Goal: Task Accomplishment & Management: Manage account settings

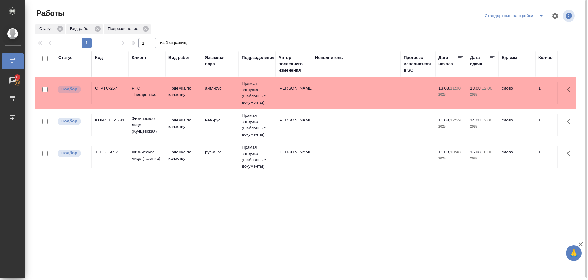
click at [542, 18] on icon "split button" at bounding box center [541, 16] width 8 height 8
click at [500, 27] on li "в работе" at bounding box center [515, 28] width 64 height 10
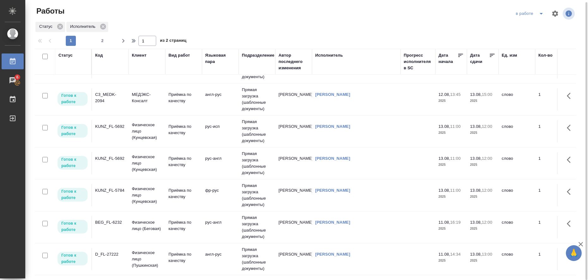
scroll to position [158, 0]
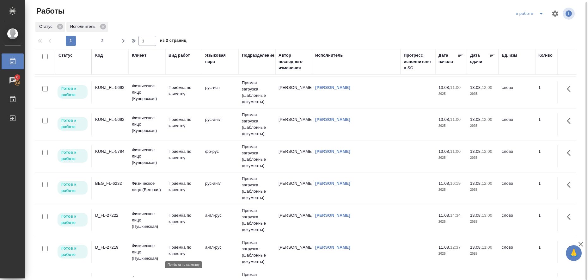
click at [176, 249] on p "Приёмка по качеству" at bounding box center [183, 250] width 30 height 13
click at [176, 250] on p "Приёмка по качеству" at bounding box center [183, 250] width 30 height 13
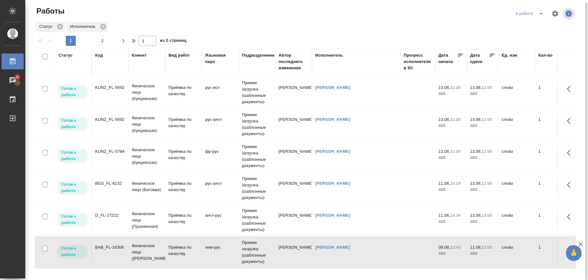
scroll to position [0, 0]
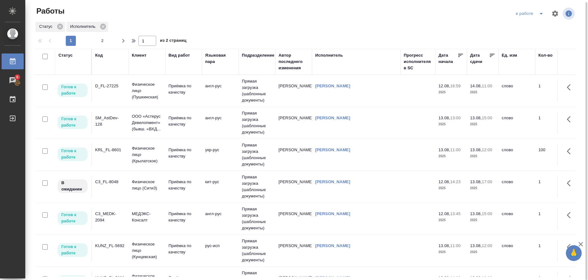
click at [218, 102] on td "укр-рус" at bounding box center [220, 91] width 37 height 22
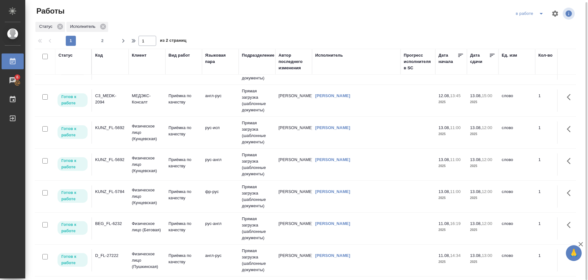
scroll to position [118, 0]
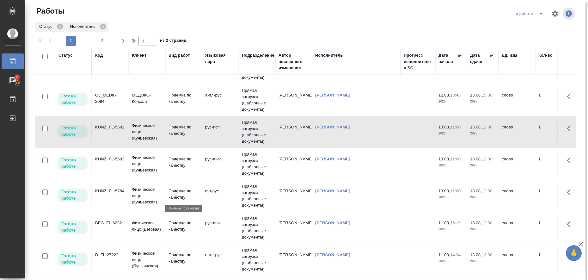
click at [174, 192] on p "Приёмка по качеству" at bounding box center [183, 194] width 30 height 13
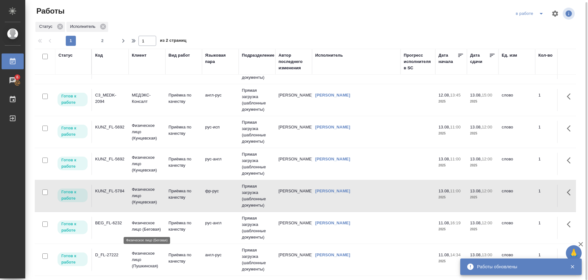
click at [141, 223] on p "Физическое лицо (Беговая)" at bounding box center [147, 226] width 30 height 13
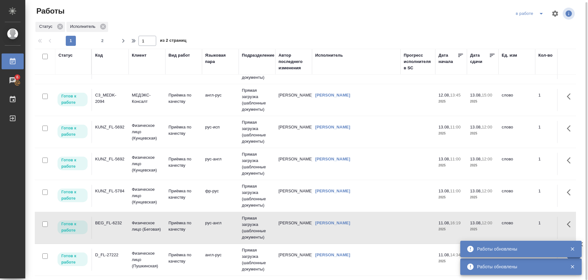
click at [542, 14] on icon "split button" at bounding box center [541, 14] width 8 height 8
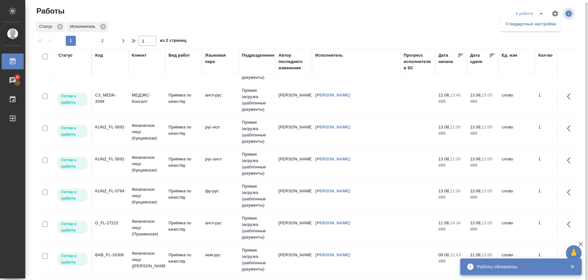
click at [521, 28] on li "Стандартные настройки" at bounding box center [530, 24] width 61 height 10
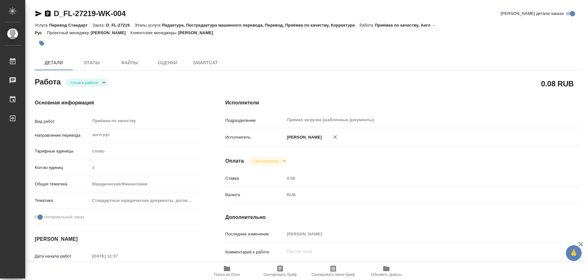
type textarea "x"
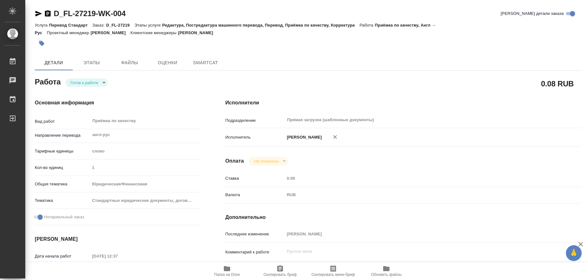
type textarea "x"
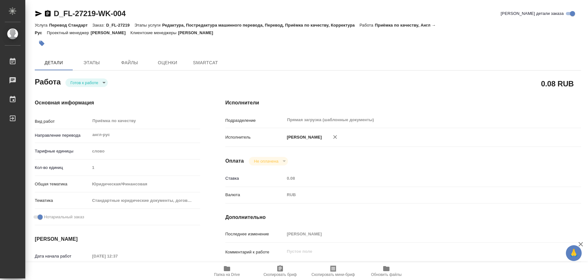
type textarea "x"
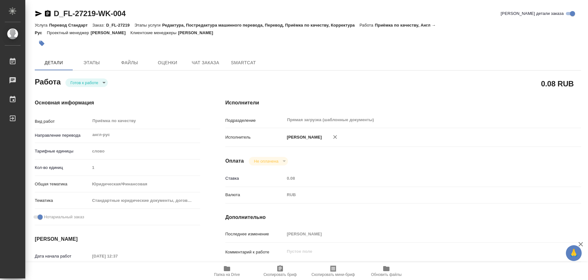
type textarea "x"
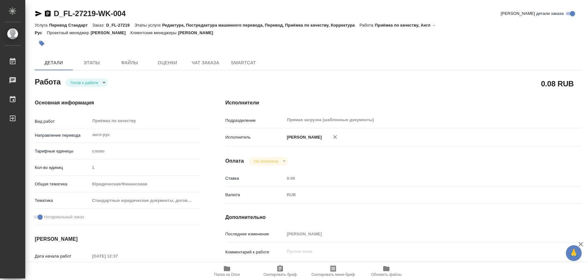
type textarea "x"
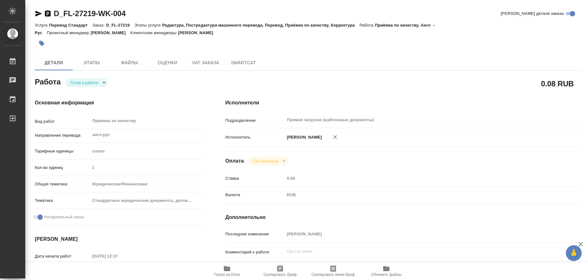
click at [228, 267] on icon "button" at bounding box center [227, 268] width 6 height 5
type textarea "x"
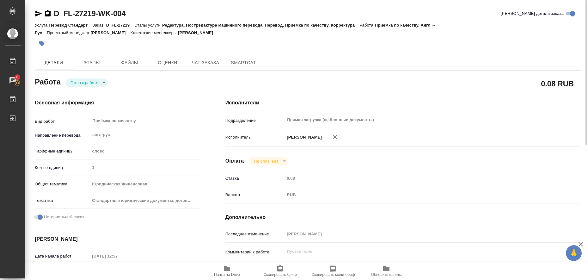
type textarea "x"
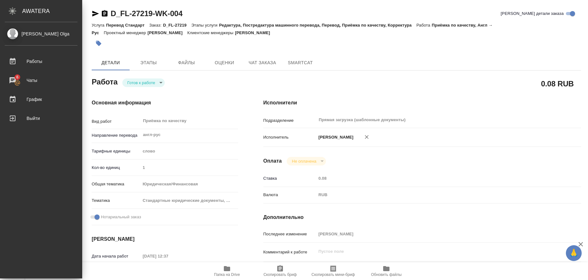
type textarea "x"
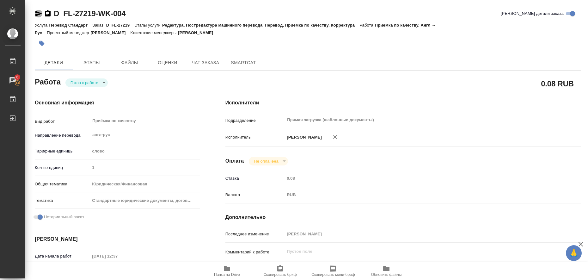
click at [38, 15] on icon "button" at bounding box center [38, 14] width 7 height 6
click at [44, 43] on icon "button" at bounding box center [41, 43] width 5 height 5
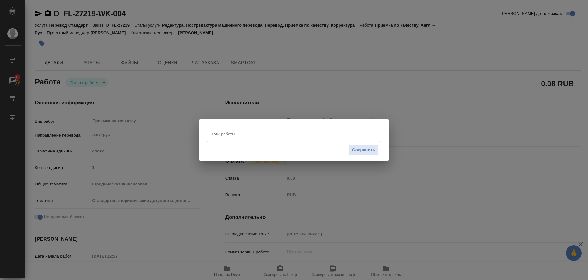
click at [214, 136] on input "Тэги работы" at bounding box center [287, 133] width 157 height 11
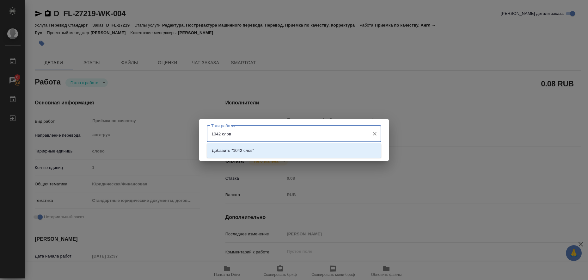
type input "1042 слова"
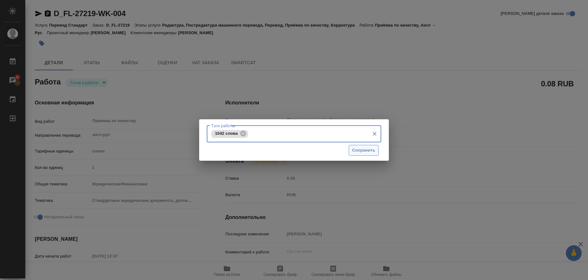
click at [354, 149] on span "Сохранить" at bounding box center [363, 150] width 23 height 7
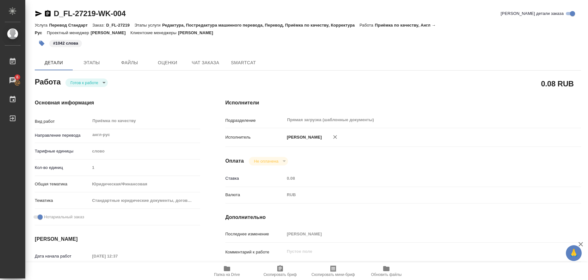
type input "readyForWork"
type textarea "Приёмка по качеству"
type textarea "x"
type input "англ-рус"
type input "5a8b1489cc6b4906c91bfd90"
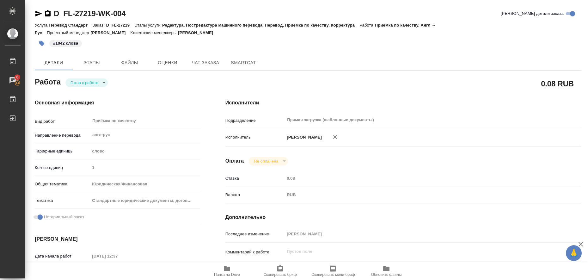
type input "1"
type input "yr-fn"
type input "5f647205b73bc97568ca66bf"
checkbox input "true"
type input "11.08.2025 12:37"
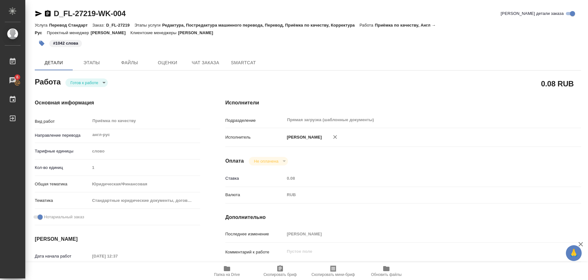
type input "[DATE] 11:00"
type input "Прямая загрузка (шаблонные документы)"
type input "notPayed"
type input "0.08"
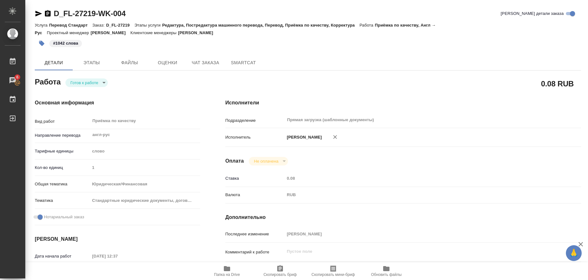
type input "RUB"
type input "[PERSON_NAME]"
type textarea "x"
type textarea "/Clients/FL_D/Orders/D_FL-27219/Corrected/D_FL-27219-WK-004"
type textarea "x"
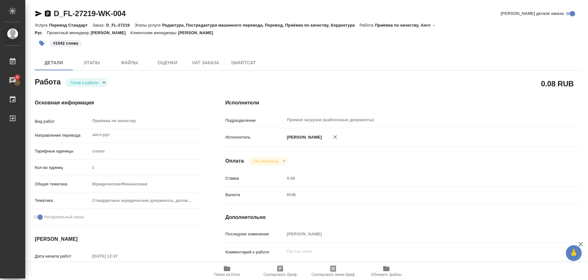
type input "D_FL-27219"
type input "Перевод Стандарт"
type input "Редактура, Постредактура машинного перевода, Перевод, Приёмка по качеству, Корр…"
type input "Булахова Елена"
type input "/Clients/FL_D/Orders/D_FL-27219"
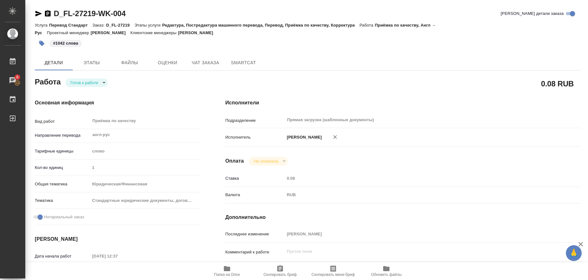
type textarea "x"
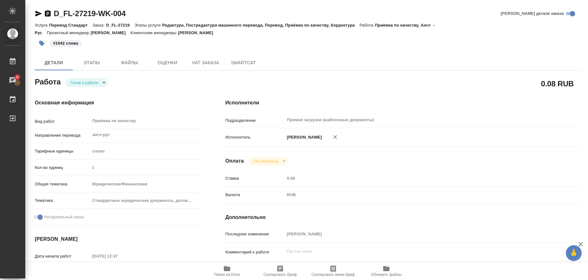
type textarea "x"
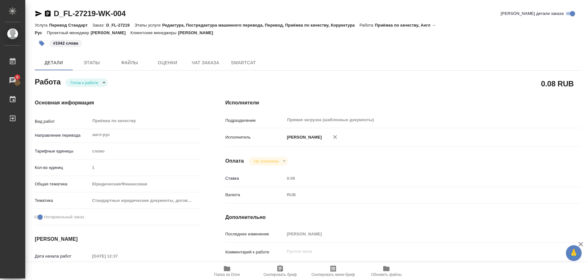
type textarea "x"
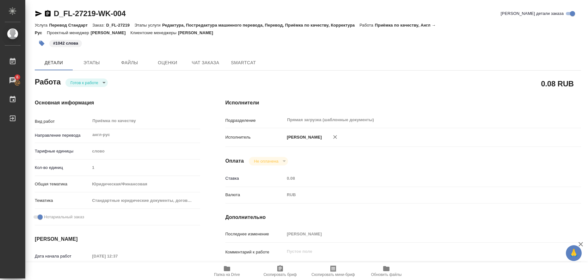
type textarea "x"
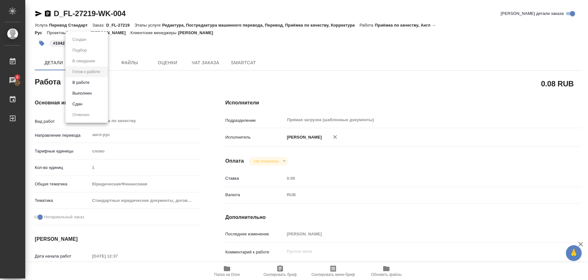
click at [103, 86] on body "🙏 .cls-1 fill:#fff; AWATERA Liubitskaia Olga Работы 6 Чаты График Выйти D_FL-27…" at bounding box center [294, 140] width 588 height 280
click at [99, 93] on li "Выполнен" at bounding box center [86, 93] width 42 height 11
type textarea "x"
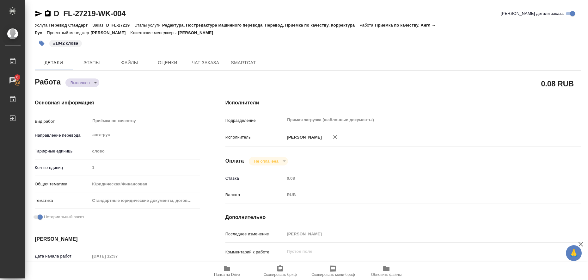
type textarea "x"
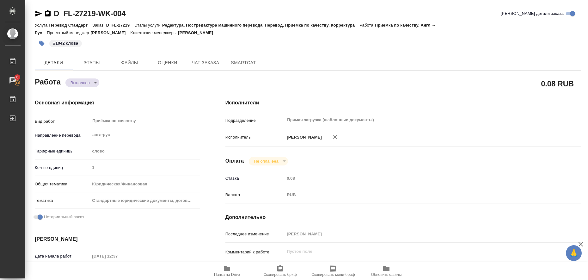
type textarea "x"
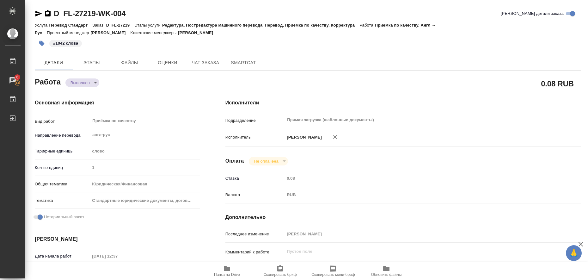
type textarea "x"
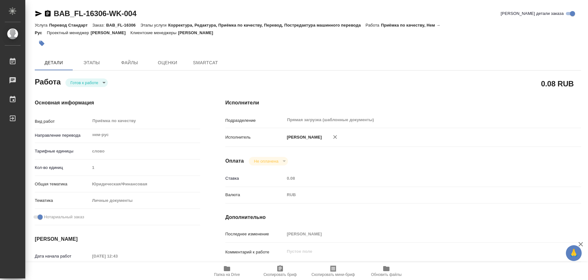
type textarea "x"
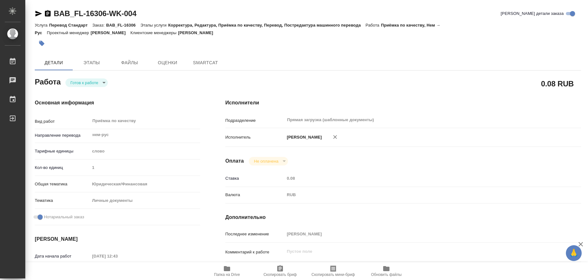
type textarea "x"
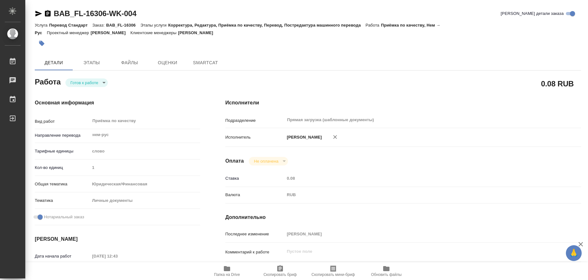
type textarea "x"
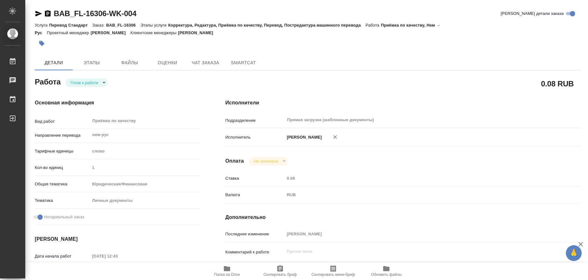
type textarea "x"
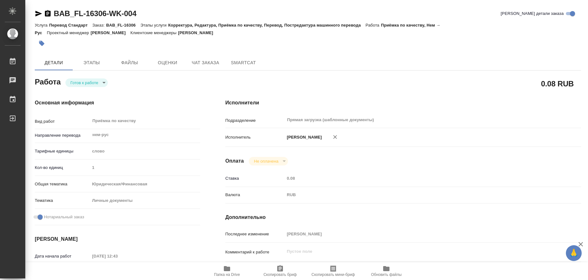
type textarea "x"
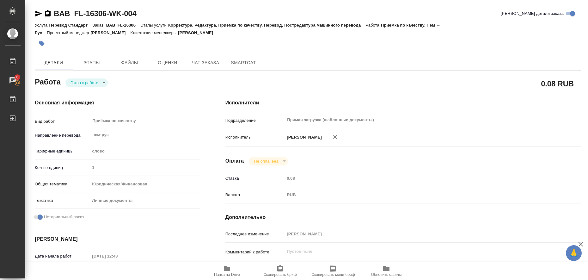
scroll to position [118, 0]
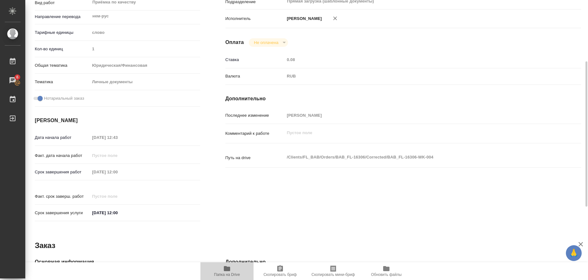
click at [225, 265] on icon "button" at bounding box center [227, 268] width 8 height 8
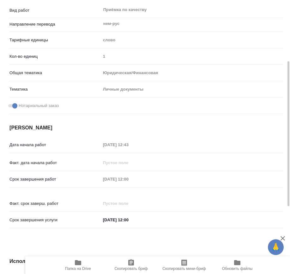
type textarea "x"
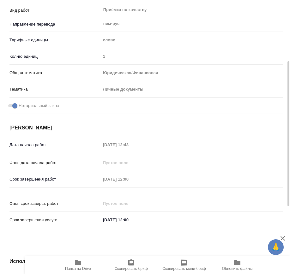
type textarea "x"
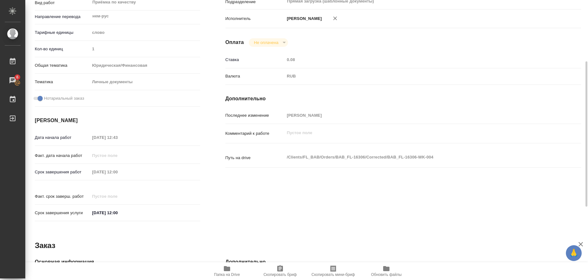
type textarea "x"
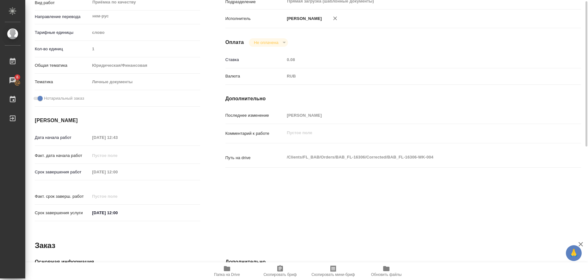
scroll to position [0, 0]
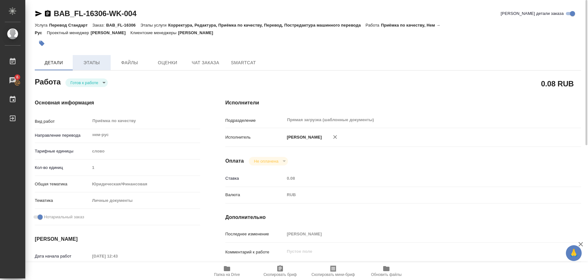
click at [84, 65] on span "Этапы" at bounding box center [91, 63] width 30 height 8
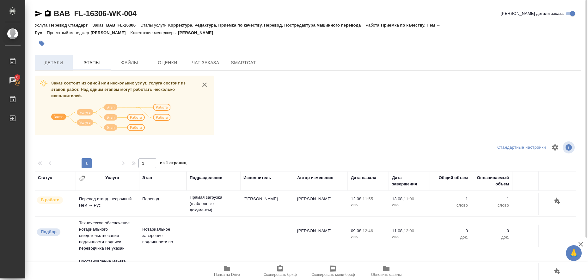
click at [55, 58] on button "Детали" at bounding box center [54, 62] width 38 height 15
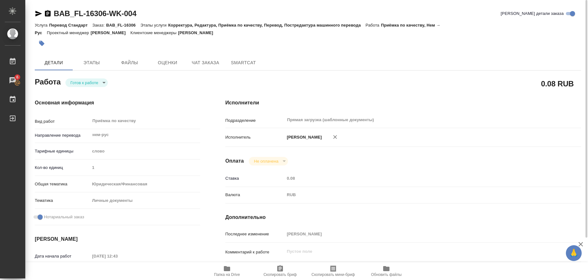
type textarea "x"
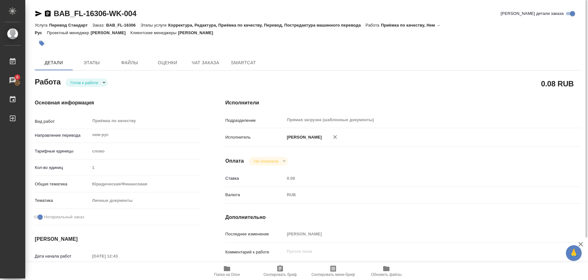
type textarea "x"
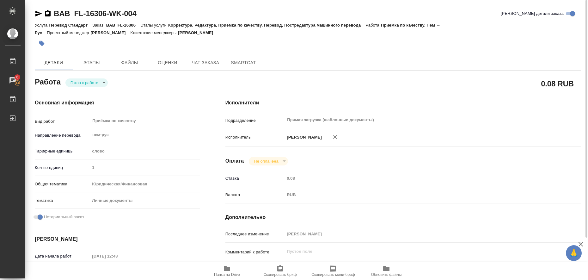
type textarea "x"
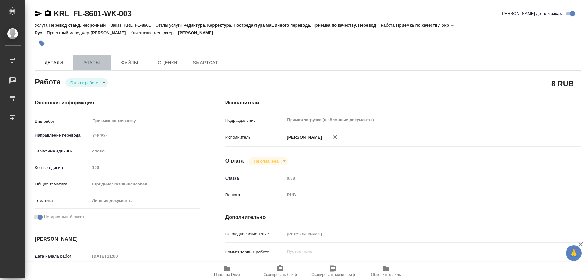
click at [91, 65] on span "Этапы" at bounding box center [91, 63] width 30 height 8
type textarea "x"
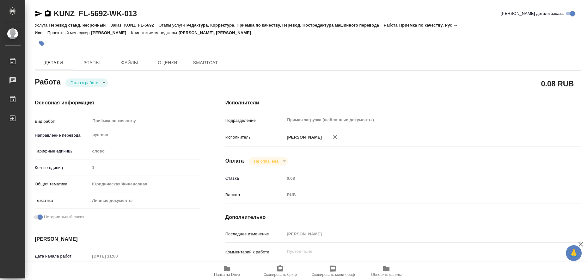
type textarea "x"
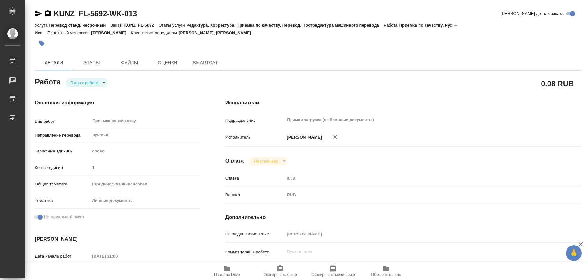
type textarea "x"
click at [103, 67] on button "Этапы" at bounding box center [92, 62] width 38 height 15
type textarea "x"
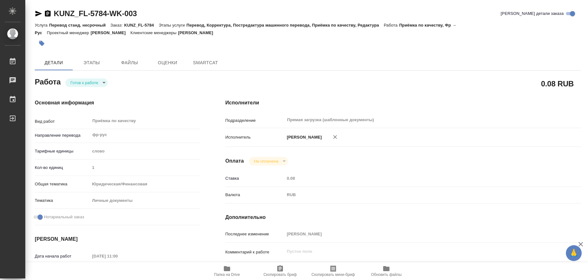
type textarea "x"
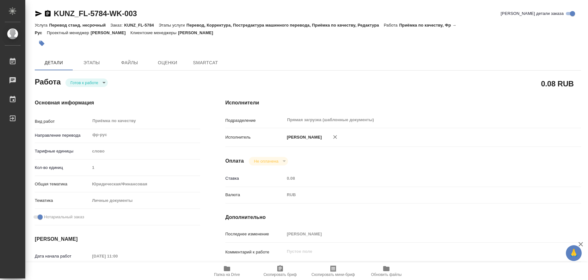
type textarea "x"
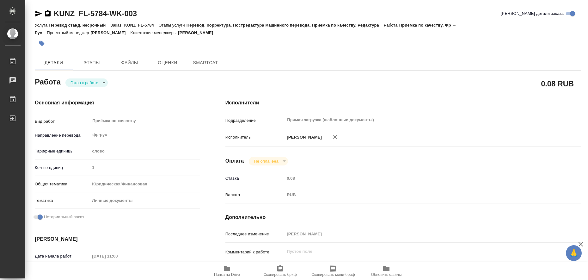
type textarea "x"
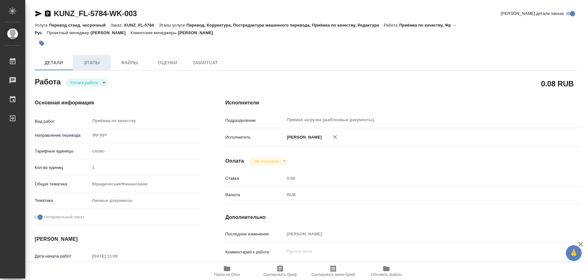
type textarea "x"
click at [97, 65] on span "Этапы" at bounding box center [91, 63] width 30 height 8
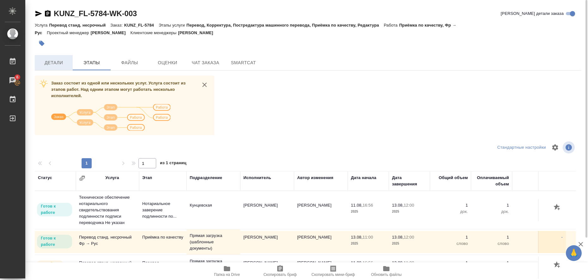
click at [39, 57] on button "Детали" at bounding box center [54, 62] width 38 height 15
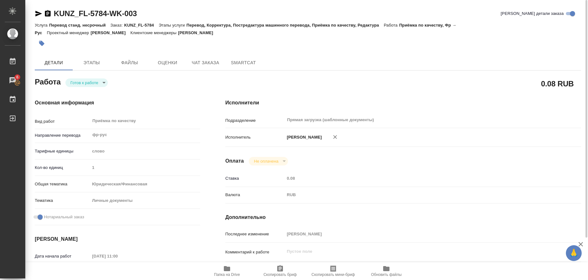
type textarea "x"
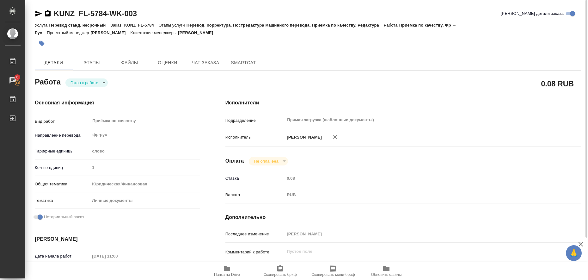
type textarea "x"
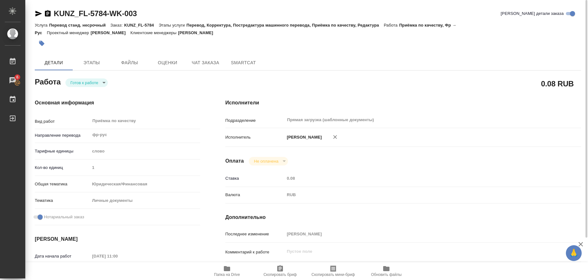
click at [227, 268] on icon "button" at bounding box center [227, 268] width 6 height 5
click at [37, 11] on icon "button" at bounding box center [38, 14] width 7 height 6
click at [45, 43] on icon "button" at bounding box center [42, 43] width 6 height 6
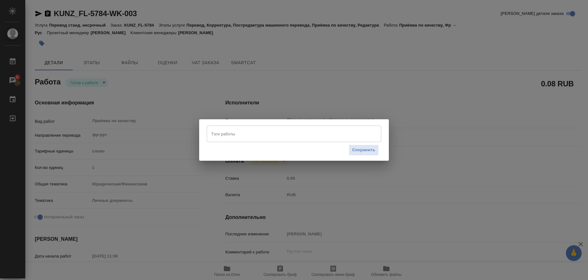
click at [217, 135] on input "Тэги работы" at bounding box center [287, 133] width 157 height 11
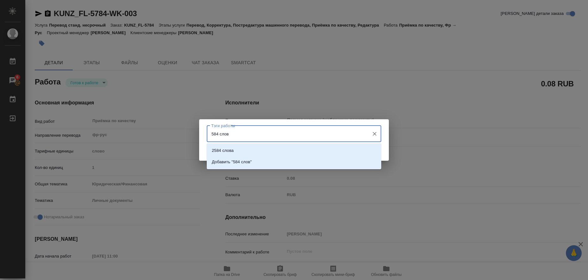
type input "584 слова"
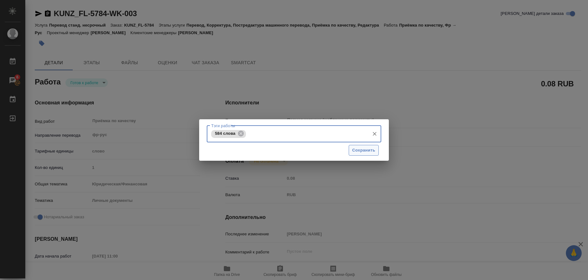
click at [362, 154] on button "Сохранить" at bounding box center [364, 150] width 30 height 11
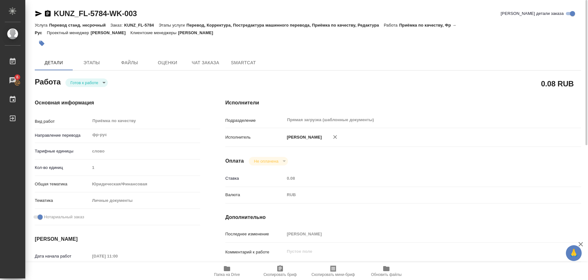
type input "readyForWork"
type textarea "Приёмка по качеству"
type textarea "x"
type input "фр-рус"
type input "5a8b1489cc6b4906c91bfd90"
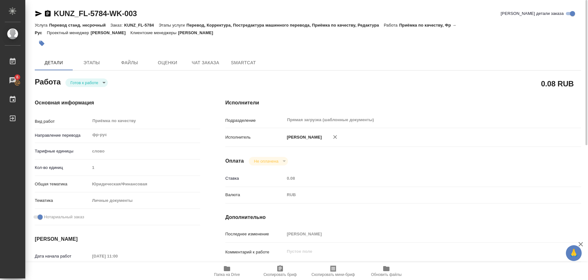
type input "1"
type input "yr-fn"
type input "5a8b8b956a9677013d343cfe"
checkbox input "true"
type input "13.08.2025 11:00"
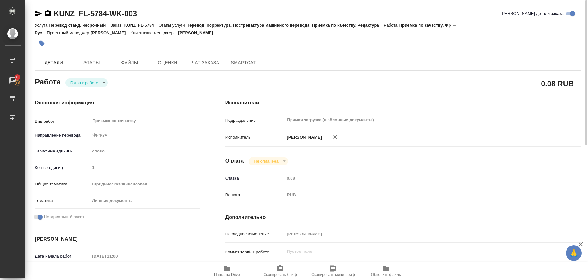
type input "13.08.2025 12:00"
type input "Прямая загрузка (шаблонные документы)"
type input "notPayed"
type input "0.08"
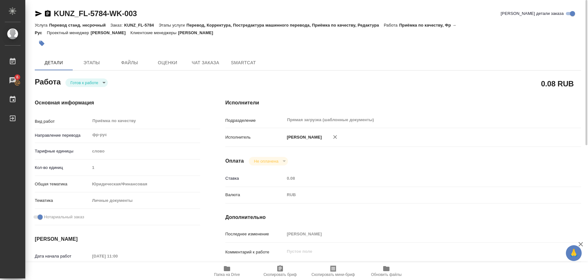
type input "RUB"
type input "Любицкая Ольга"
type textarea "x"
type textarea "/Clients/FL_KUNZ/Orders/KUNZ_FL-5784/Corrected/KUNZ_FL-5784-WK-003"
type textarea "x"
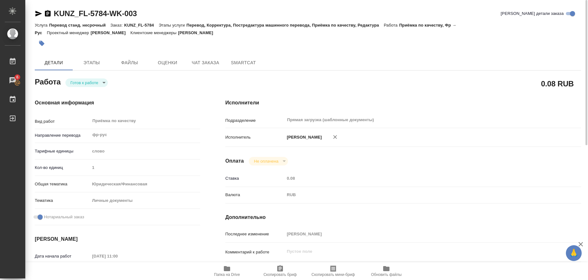
type input "KUNZ_FL-5784"
type input "Перевод станд. несрочный"
type input "Перевод, Корректура, Постредактура машинного перевода, Приёмка по качеству, Ред…"
type input "Веселова Юлия"
type input "/Clients/FL_KUNZ/Orders/KUNZ_FL-5784"
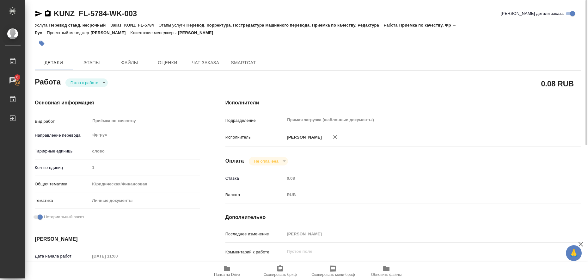
type textarea "x"
type textarea "пасп Швейцарии, под нот визы и штампы описью"
type textarea "x"
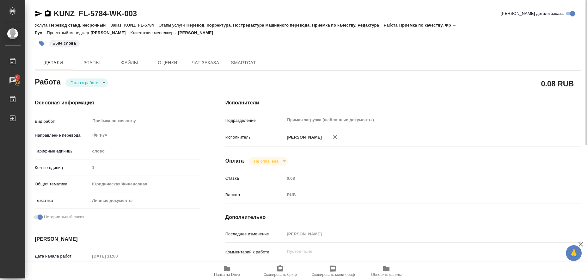
type textarea "x"
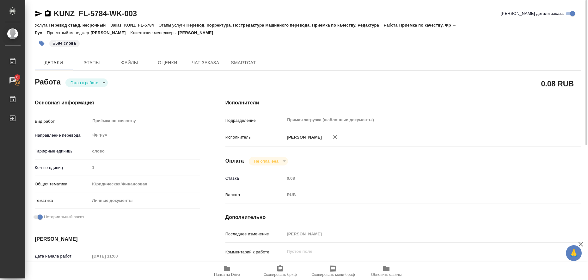
type textarea "x"
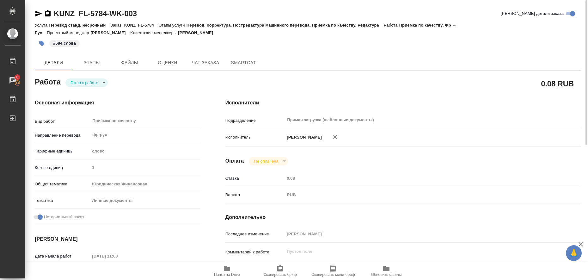
type textarea "x"
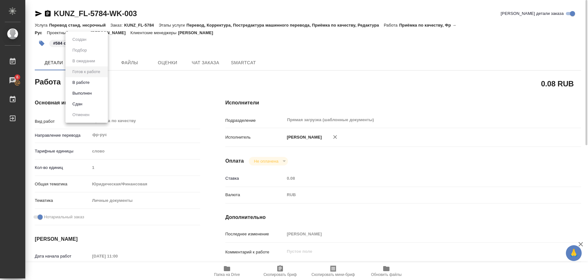
click at [105, 85] on body "🙏 .cls-1 fill:#fff; AWATERA Liubitskaia Olga Работы 6 Чаты График Выйти KUNZ_FL…" at bounding box center [294, 140] width 588 height 280
click at [88, 43] on button "Выполнен" at bounding box center [79, 39] width 18 height 7
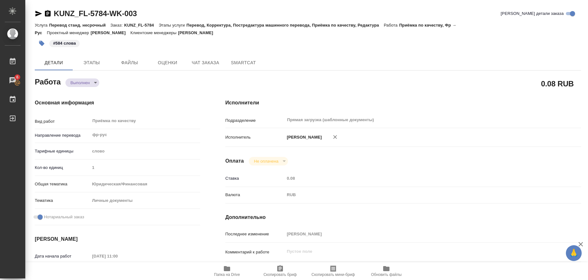
type textarea "x"
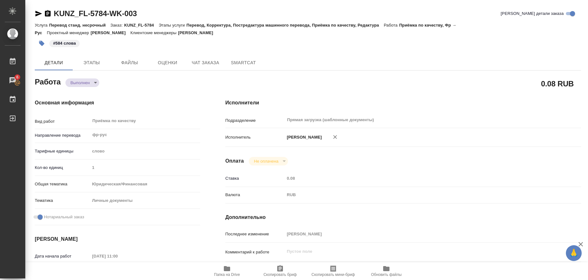
type textarea "x"
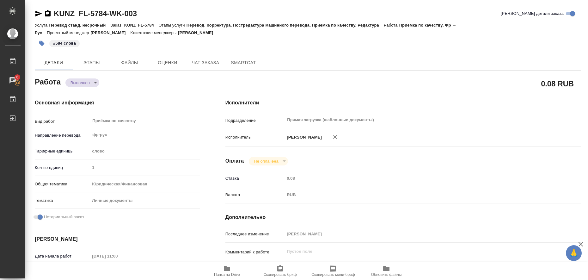
type textarea "x"
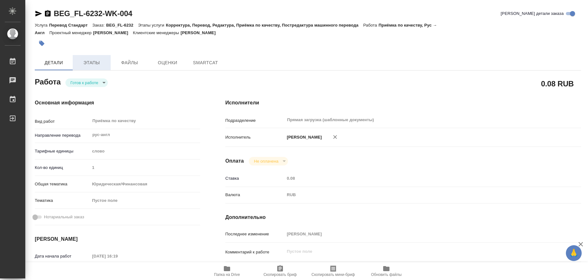
type textarea "x"
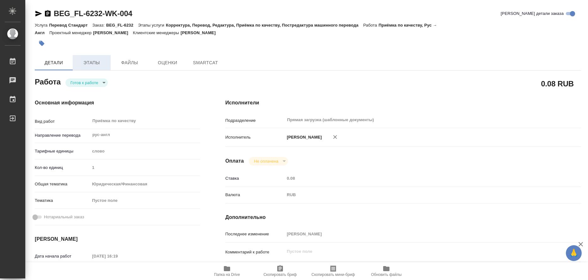
type textarea "x"
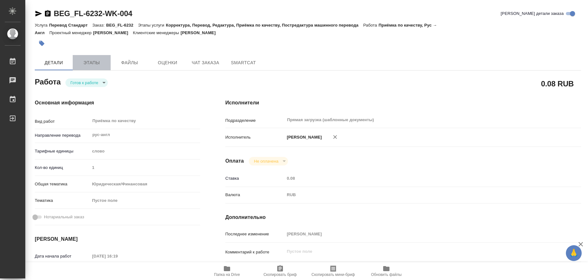
click at [101, 61] on span "Этапы" at bounding box center [91, 63] width 30 height 8
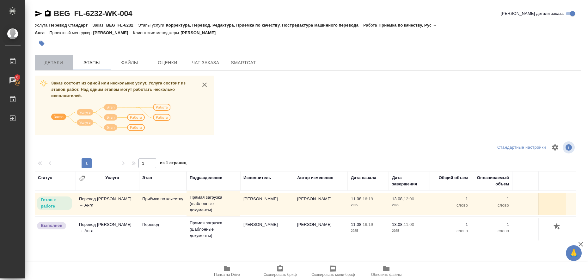
click at [50, 55] on button "Детали" at bounding box center [54, 62] width 38 height 15
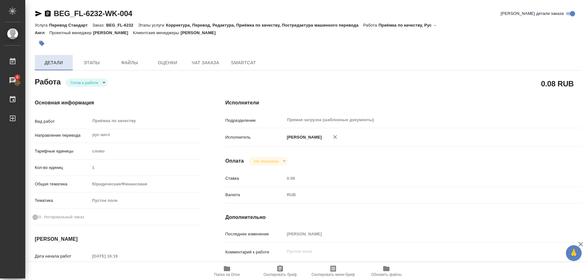
type textarea "x"
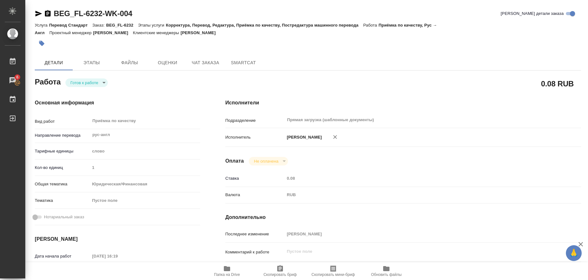
type textarea "x"
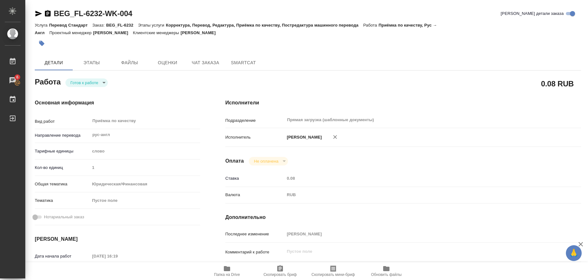
type textarea "x"
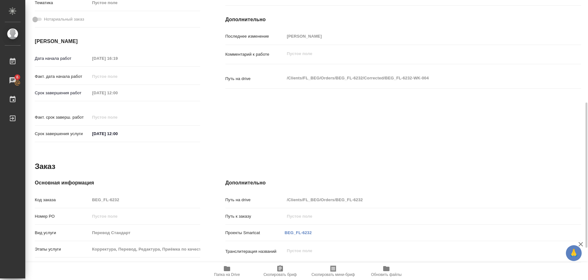
scroll to position [259, 0]
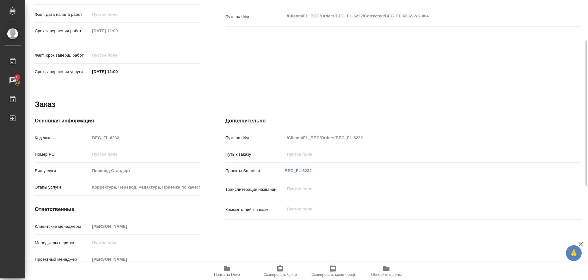
type textarea "x"
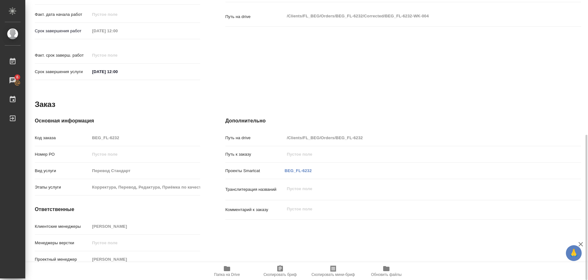
click at [229, 269] on icon "button" at bounding box center [227, 268] width 6 height 5
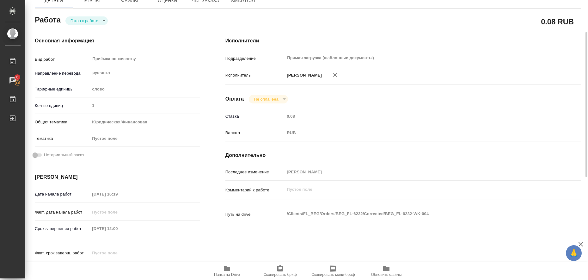
scroll to position [0, 0]
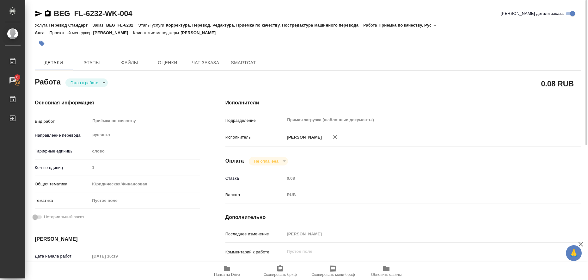
click at [38, 12] on icon "button" at bounding box center [38, 14] width 7 height 6
click at [37, 10] on icon "button" at bounding box center [39, 14] width 8 height 8
click at [42, 42] on icon "button" at bounding box center [41, 43] width 5 height 5
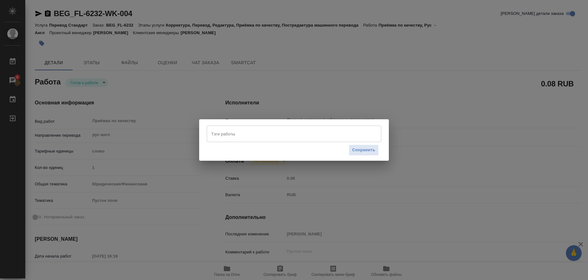
click at [220, 133] on input "Тэги работы" at bounding box center [287, 133] width 157 height 11
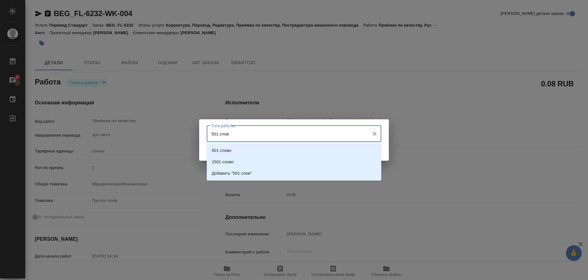
type input "501 слово"
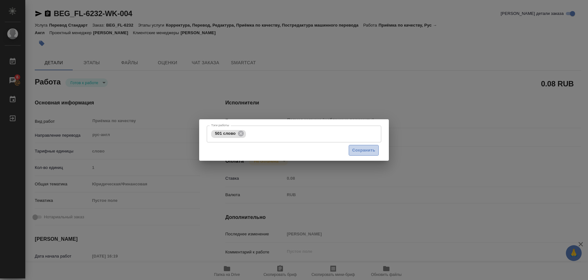
click at [368, 148] on span "Сохранить" at bounding box center [363, 150] width 23 height 7
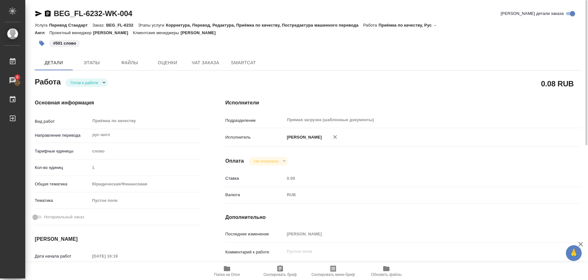
type input "readyForWork"
type textarea "Приёмка по качеству"
type textarea "x"
type input "рус-англ"
type input "5a8b1489cc6b4906c91bfd90"
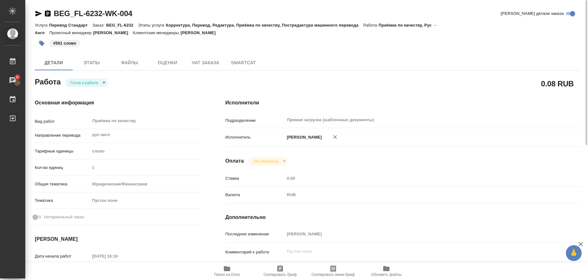
type input "1"
type input "yr-fn"
type input "11.08.2025 16:19"
type input "13.08.2025 12:00"
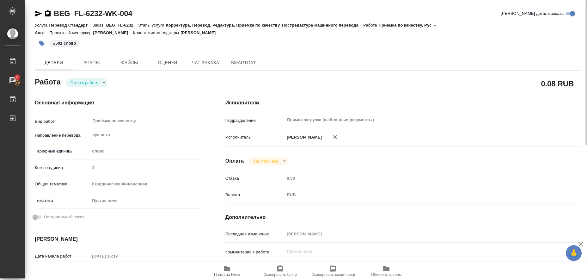
type input "Прямая загрузка (шаблонные документы)"
type input "notPayed"
type input "0.08"
type input "RUB"
type input "Любицкая Ольга"
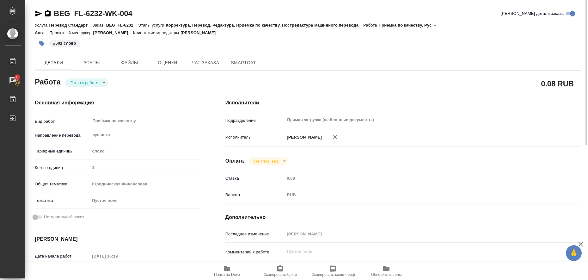
type textarea "x"
type textarea "/Clients/FL_BEG/Orders/BEG_FL-6232/Corrected/BEG_FL-6232-WK-004"
type textarea "x"
type input "BEG_FL-6232"
type input "Перевод Стандарт"
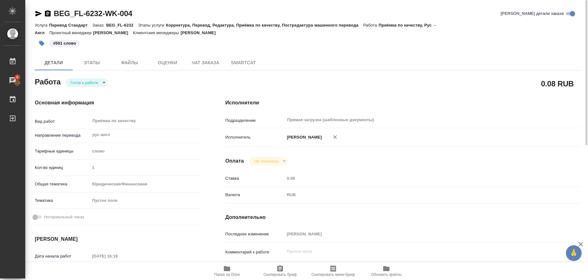
type input "Корректура, Перевод, Редактура, Приёмка по качеству, Постредактура машинного пе…"
type input "Antonova Kristina"
type input "/Clients/FL_BEG/Orders/BEG_FL-6232"
type textarea "x"
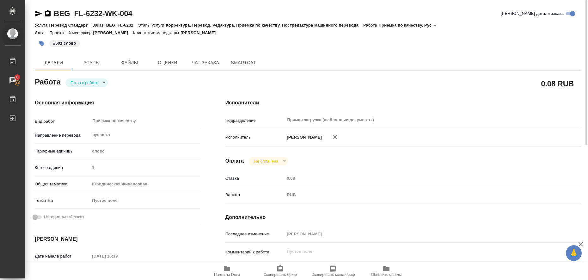
type textarea "x"
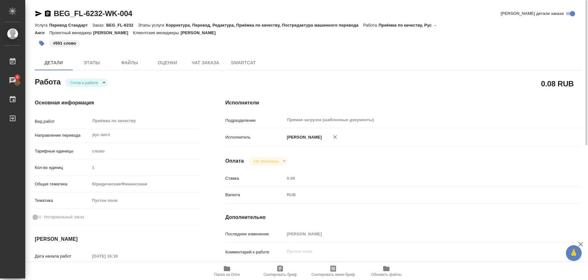
type textarea "x"
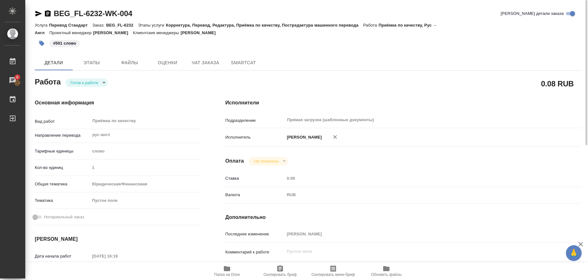
type textarea "x"
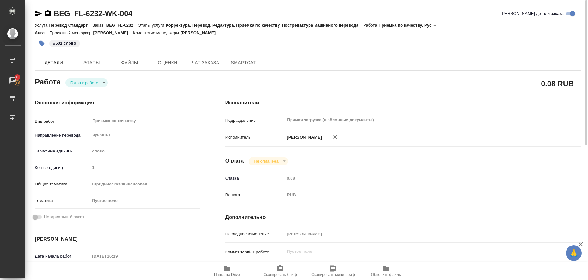
click at [102, 82] on body "🙏 .cls-1 fill:#fff; AWATERA Liubitskaia Olga Работы 6 Чаты График Выйти BEG_FL-…" at bounding box center [294, 140] width 588 height 280
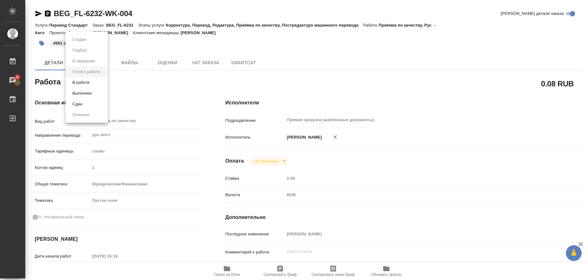
type textarea "x"
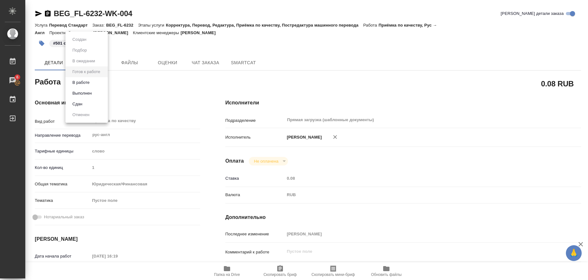
click at [97, 94] on li "Выполнен" at bounding box center [86, 93] width 42 height 11
type textarea "x"
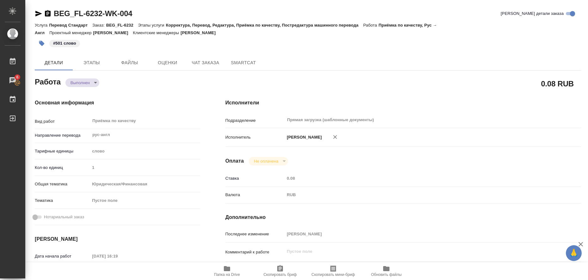
type textarea "x"
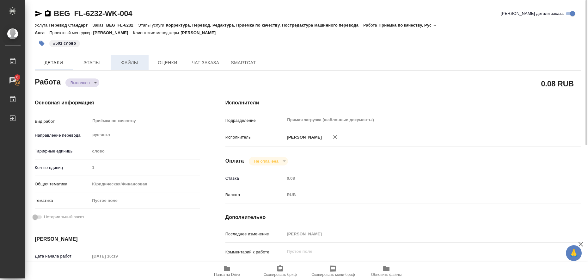
type textarea "x"
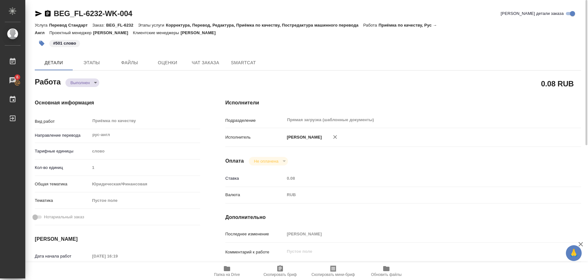
type textarea "x"
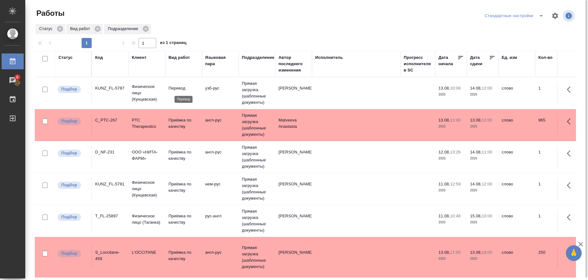
click at [177, 88] on p "Перевод" at bounding box center [183, 88] width 30 height 6
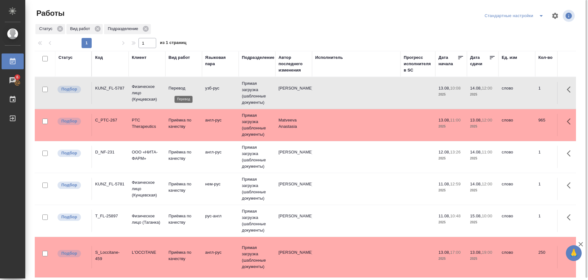
click at [177, 88] on p "Перевод" at bounding box center [183, 88] width 30 height 6
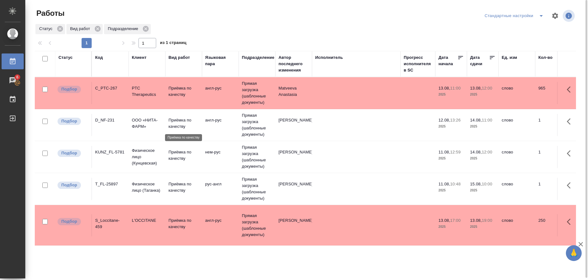
click at [173, 122] on p "Приёмка по качеству" at bounding box center [183, 123] width 30 height 13
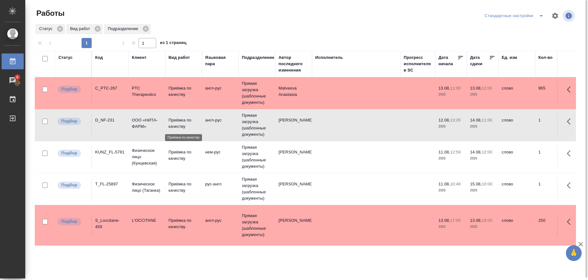
click at [173, 122] on p "Приёмка по качеству" at bounding box center [183, 123] width 30 height 13
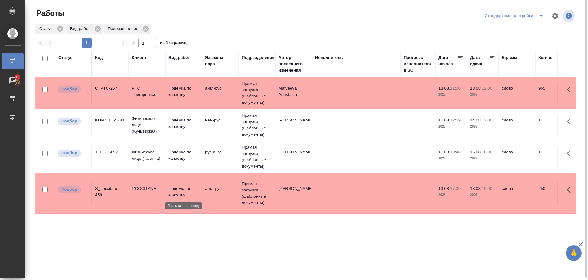
click at [183, 194] on p "Приёмка по качеству" at bounding box center [183, 191] width 30 height 13
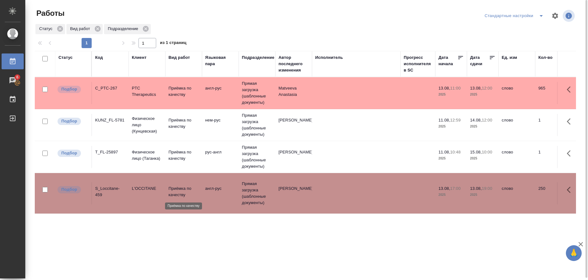
click at [183, 194] on p "Приёмка по качеству" at bounding box center [183, 191] width 30 height 13
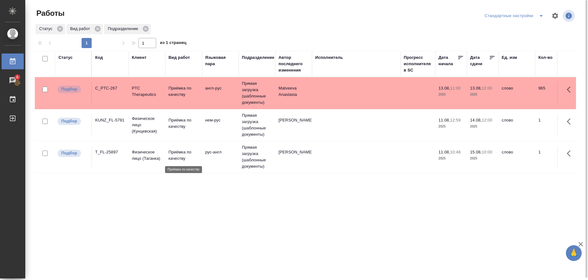
click at [176, 153] on p "Приёмка по качеству" at bounding box center [183, 155] width 30 height 13
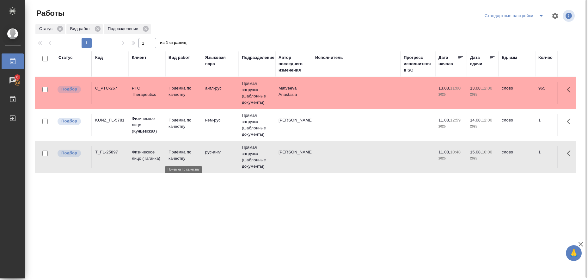
click at [176, 153] on p "Приёмка по качеству" at bounding box center [183, 155] width 30 height 13
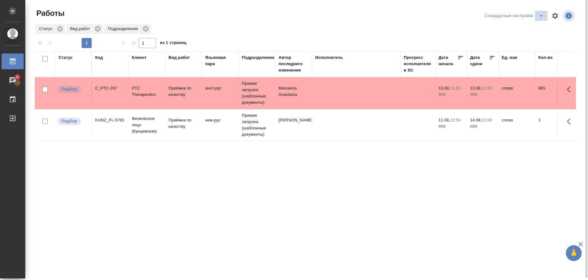
click at [542, 16] on icon "split button" at bounding box center [541, 16] width 8 height 8
click at [512, 33] on li "в работе" at bounding box center [515, 28] width 64 height 10
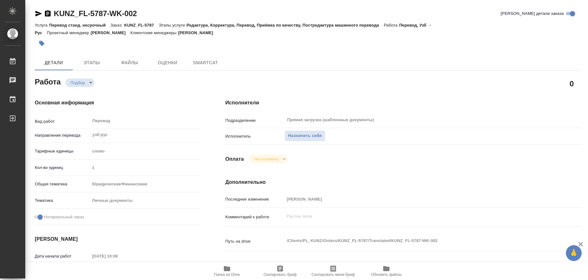
type textarea "x"
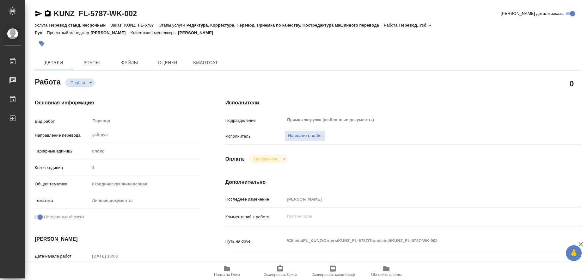
type textarea "x"
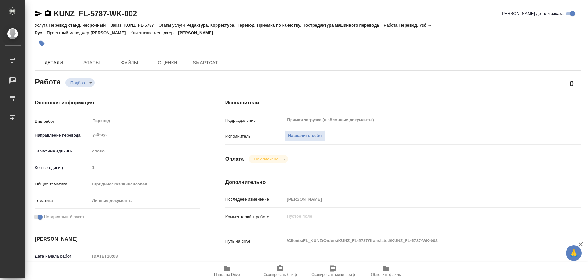
type textarea "x"
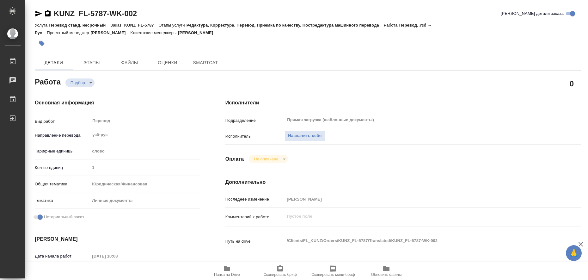
type textarea "x"
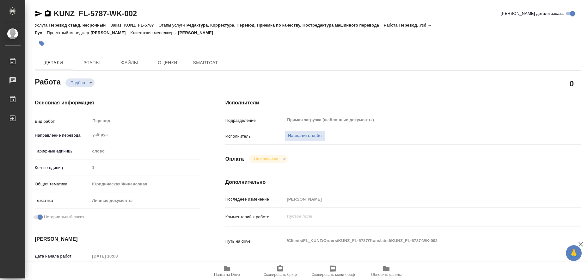
type textarea "x"
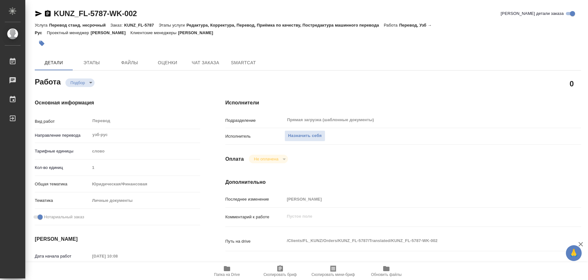
type textarea "x"
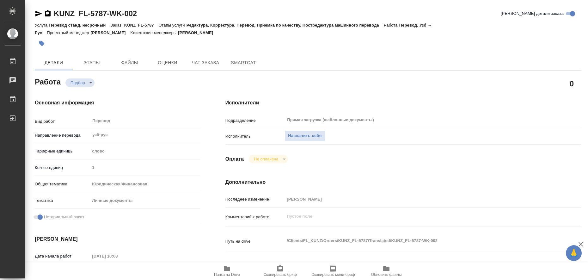
type textarea "x"
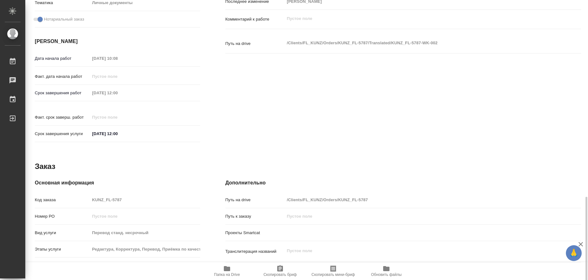
scroll to position [259, 0]
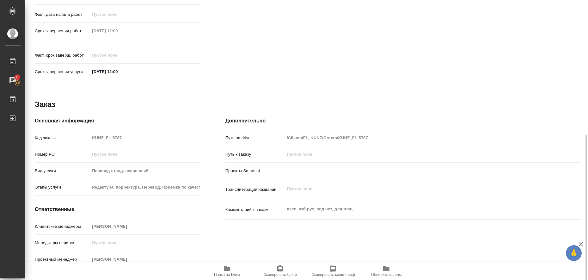
click at [227, 268] on icon "button" at bounding box center [227, 268] width 6 height 5
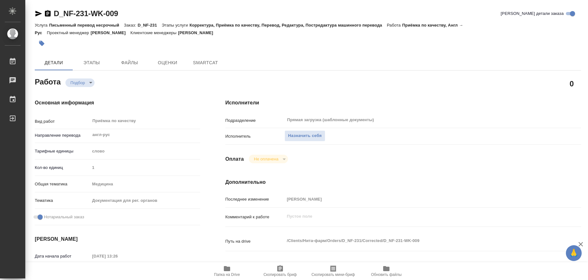
type textarea "x"
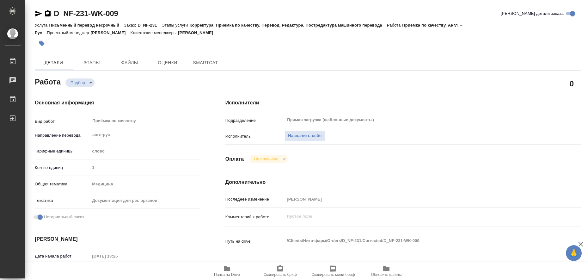
type textarea "x"
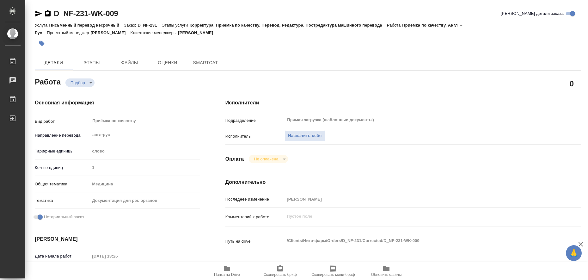
type textarea "x"
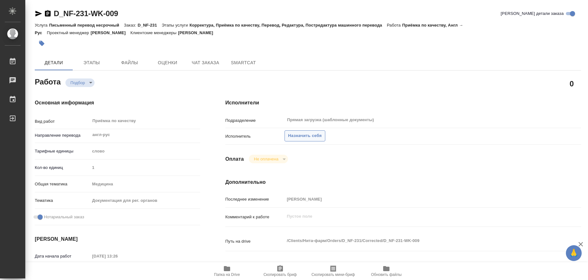
type textarea "x"
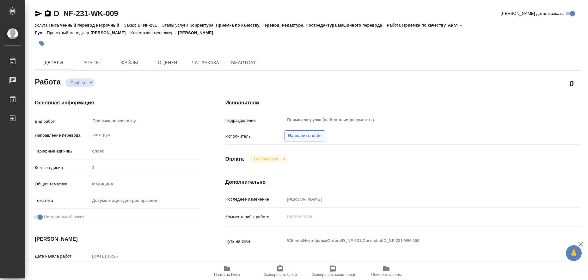
type textarea "x"
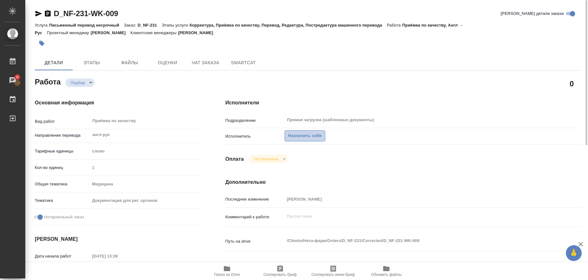
click at [297, 135] on span "Назначить себя" at bounding box center [304, 135] width 33 height 7
type textarea "x"
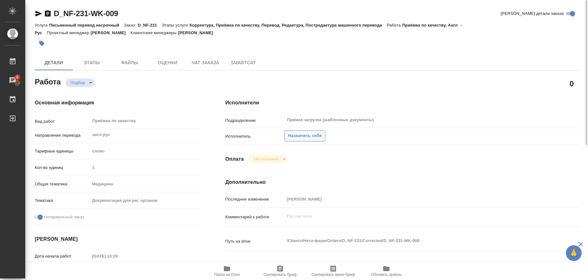
type textarea "x"
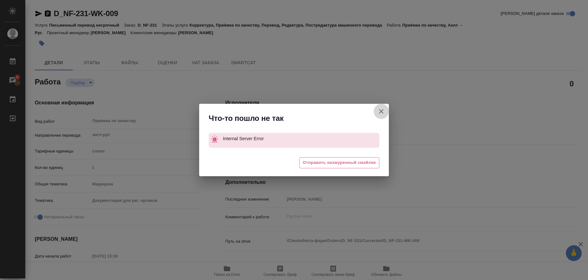
click at [380, 112] on icon "button" at bounding box center [381, 111] width 8 height 8
type textarea "x"
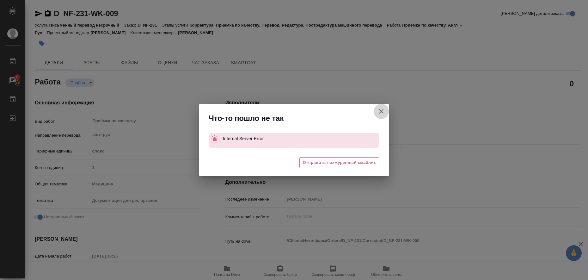
type textarea "x"
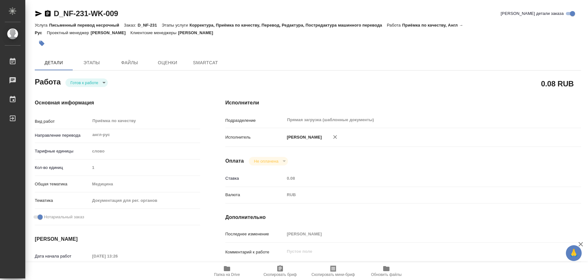
type textarea "x"
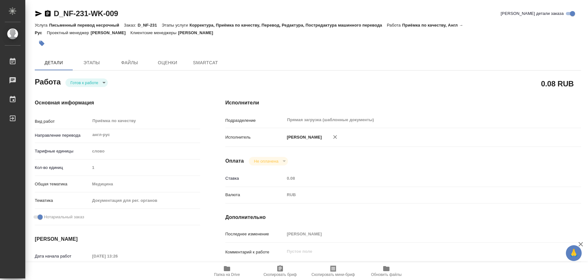
type textarea "x"
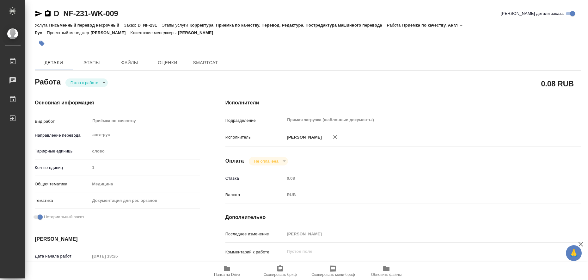
type textarea "x"
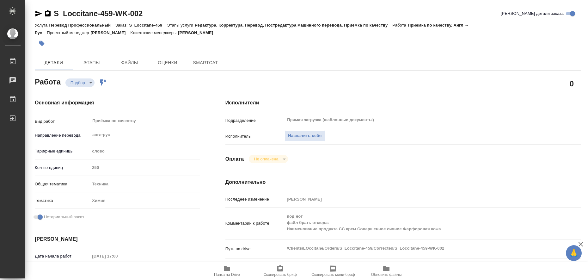
type textarea "x"
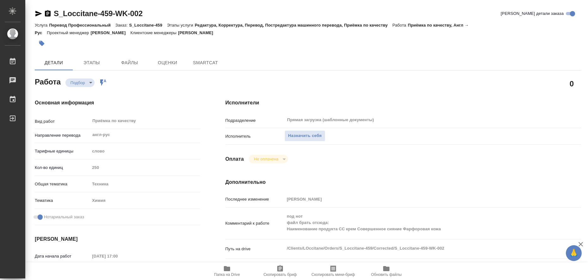
type textarea "x"
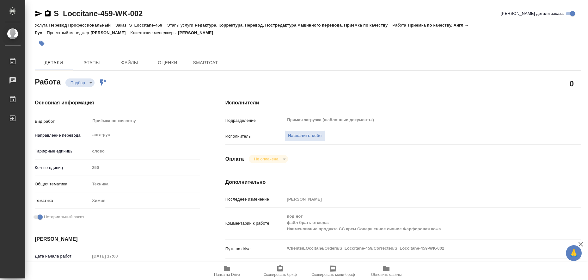
type textarea "x"
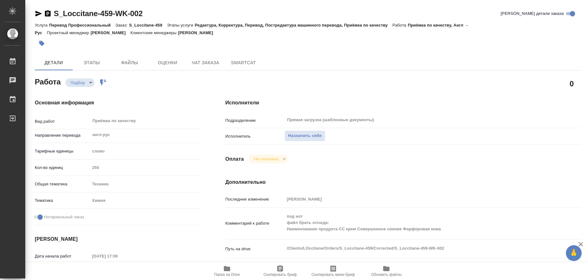
type textarea "x"
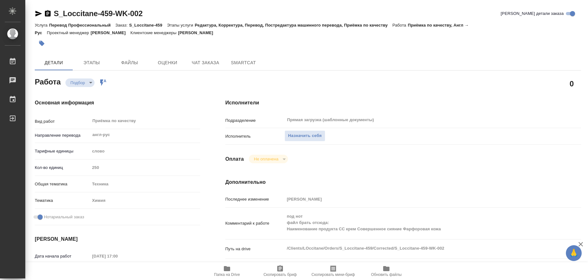
type textarea "x"
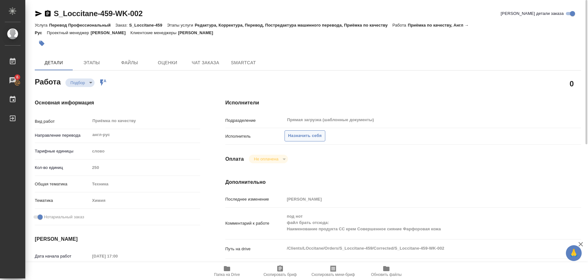
click at [312, 137] on span "Назначить себя" at bounding box center [304, 135] width 33 height 7
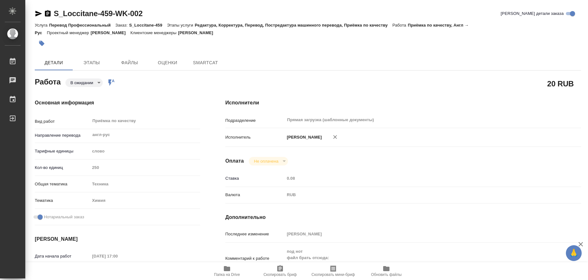
type textarea "x"
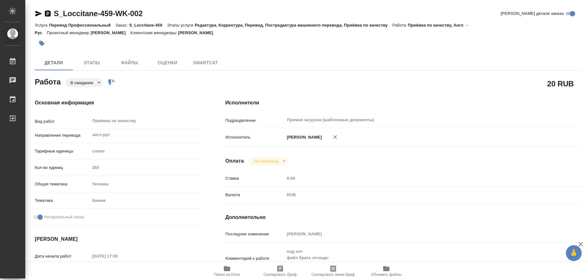
type textarea "x"
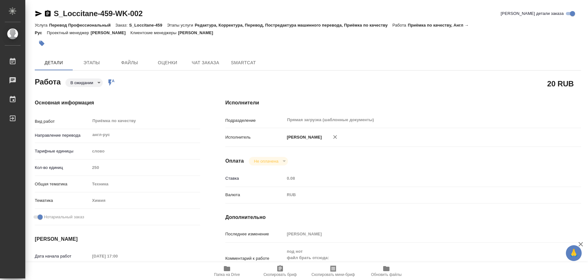
scroll to position [158, 0]
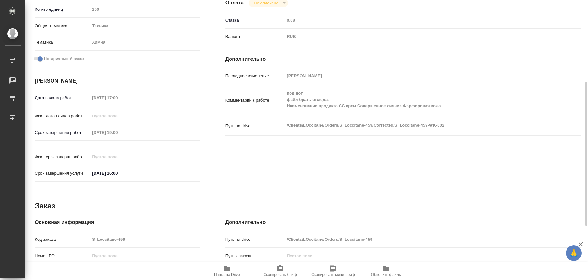
type textarea "x"
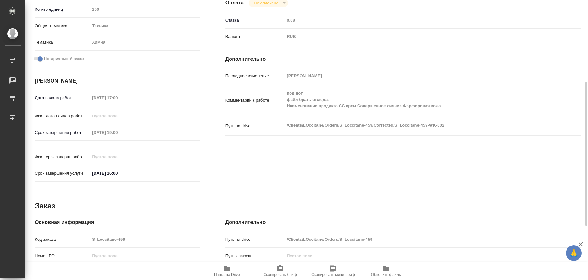
type textarea "x"
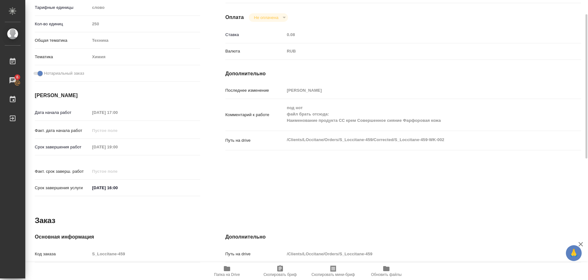
scroll to position [0, 0]
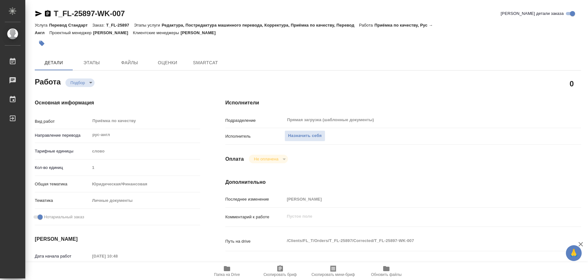
type textarea "x"
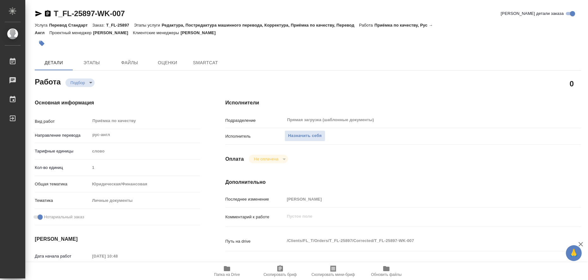
type textarea "x"
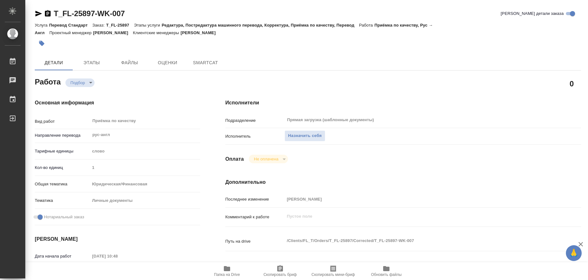
type textarea "x"
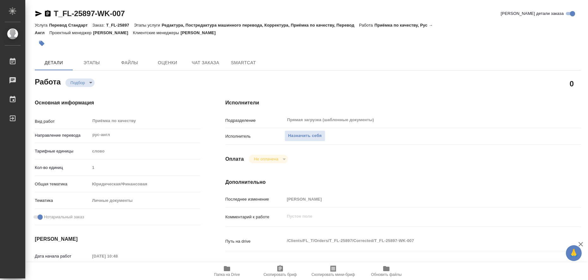
type textarea "x"
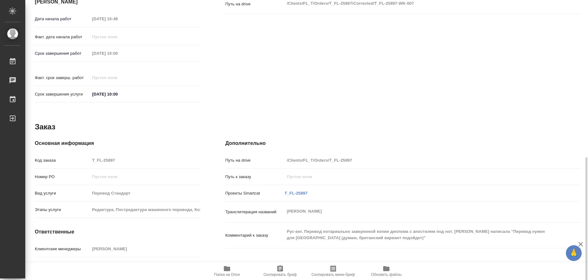
type textarea "x"
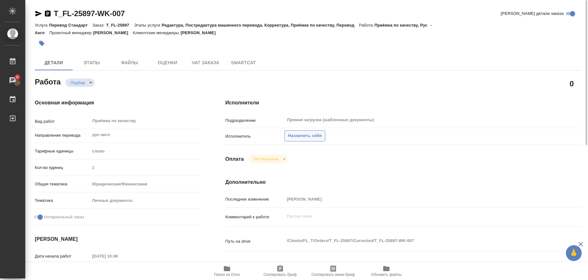
click at [297, 132] on span "Назначить себя" at bounding box center [304, 135] width 33 height 7
type textarea "x"
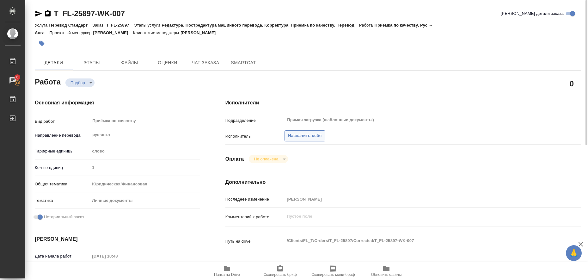
type textarea "x"
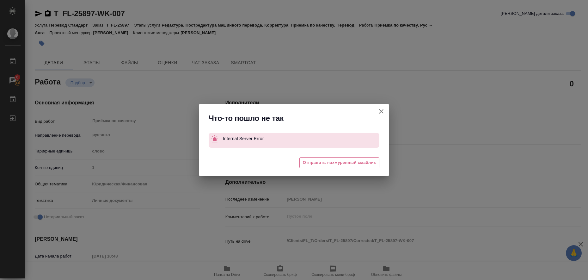
click at [383, 111] on icon "button" at bounding box center [381, 111] width 8 height 8
type textarea "x"
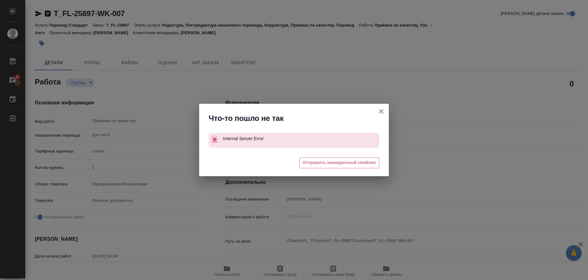
type textarea "x"
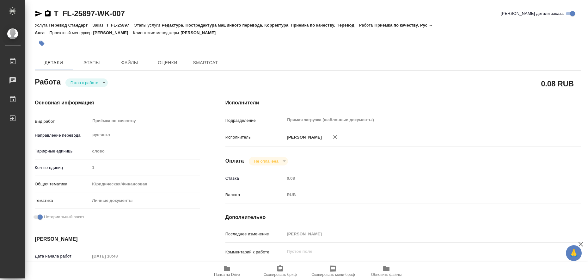
type textarea "x"
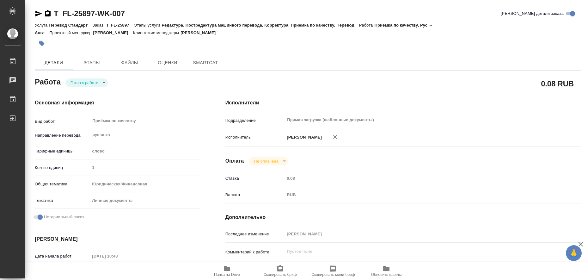
type textarea "x"
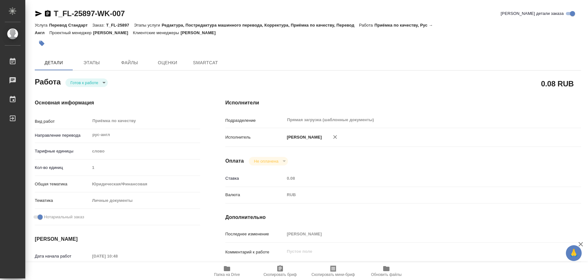
type textarea "x"
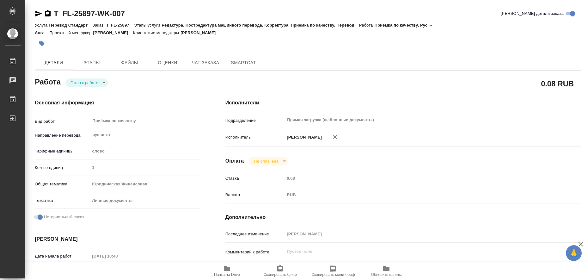
type textarea "x"
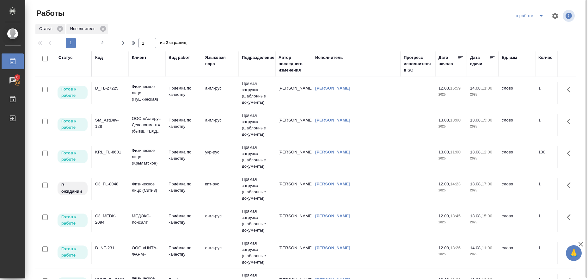
click at [541, 17] on icon "split button" at bounding box center [541, 16] width 8 height 8
click at [537, 29] on li "Стандартные настройки" at bounding box center [530, 28] width 61 height 10
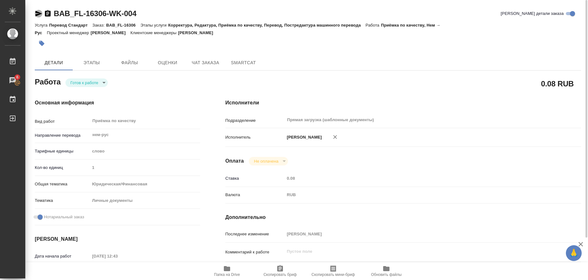
click at [36, 11] on icon "button" at bounding box center [38, 14] width 7 height 6
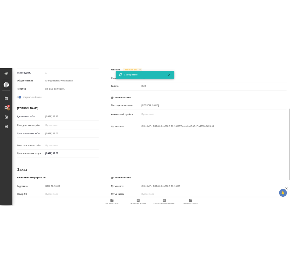
scroll to position [259, 0]
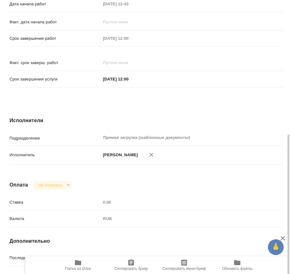
click at [165, 238] on h4 "Дополнительно" at bounding box center [146, 242] width 274 height 8
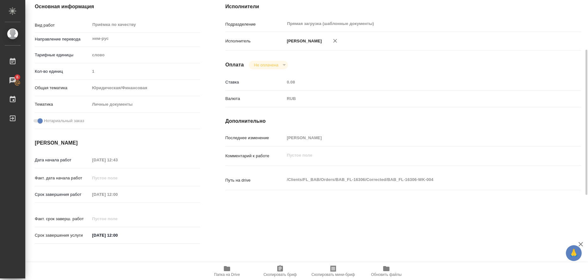
scroll to position [0, 0]
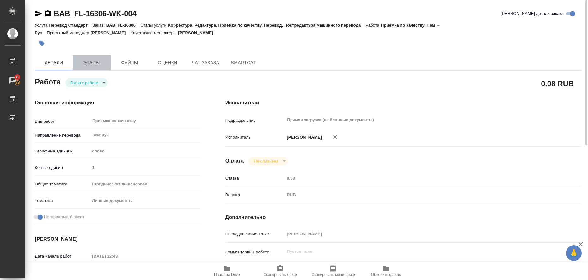
click at [81, 59] on span "Этапы" at bounding box center [91, 63] width 30 height 8
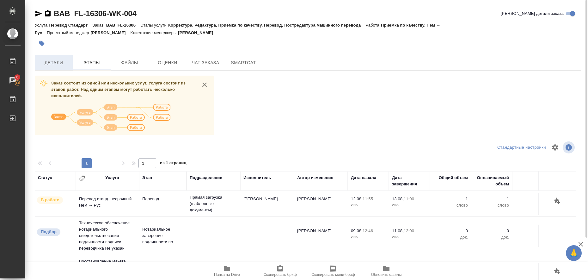
click at [43, 59] on span "Детали" at bounding box center [54, 63] width 30 height 8
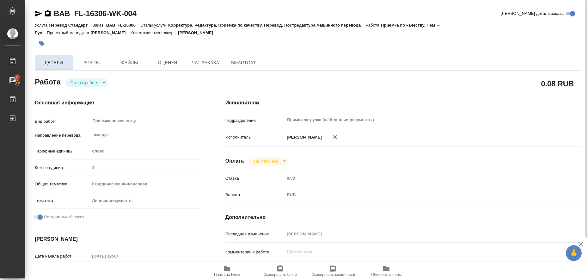
type textarea "x"
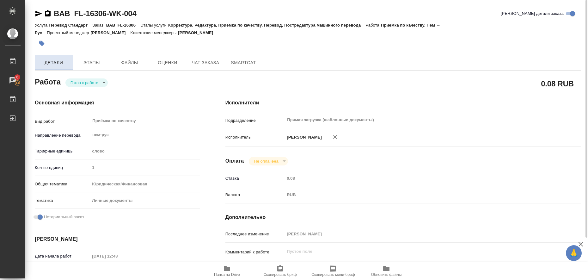
type textarea "x"
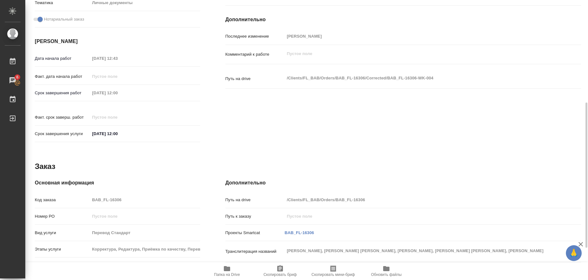
type textarea "x"
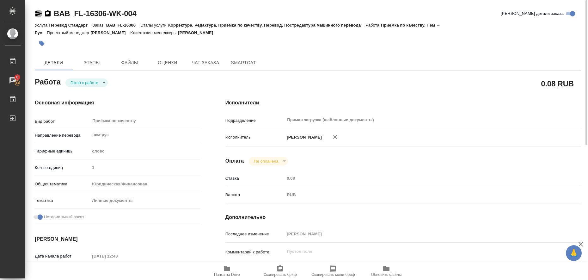
click at [36, 13] on icon "button" at bounding box center [38, 14] width 7 height 6
click at [44, 44] on icon "button" at bounding box center [41, 43] width 5 height 5
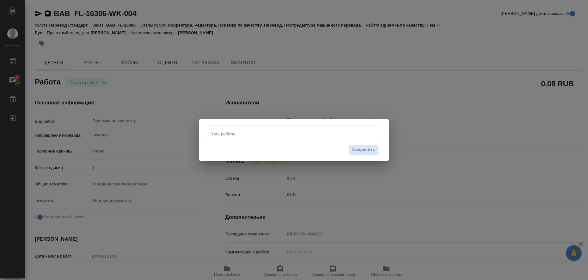
drag, startPoint x: 224, startPoint y: 133, endPoint x: 231, endPoint y: 129, distance: 8.0
click at [224, 132] on input "Тэги работы" at bounding box center [287, 133] width 157 height 11
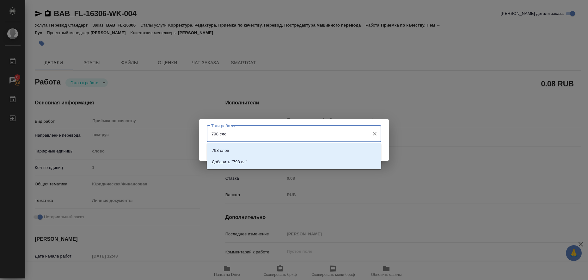
type input "798 слов"
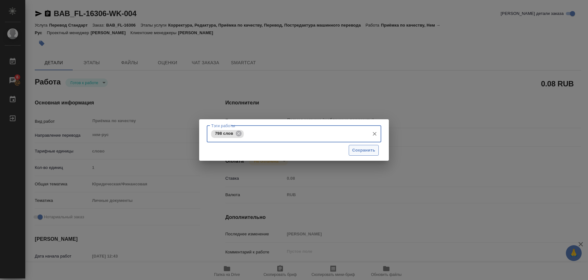
click at [360, 153] on span "Сохранить" at bounding box center [363, 150] width 23 height 7
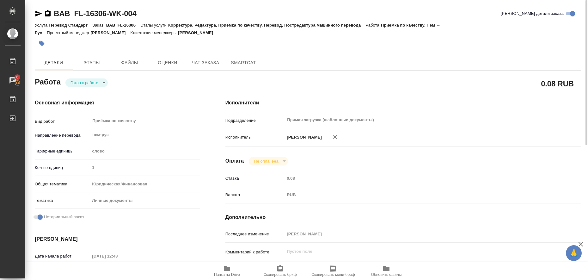
type input "readyForWork"
type textarea "Приёмка по качеству"
type textarea "x"
type input "нем-рус"
type input "5a8b1489cc6b4906c91bfd90"
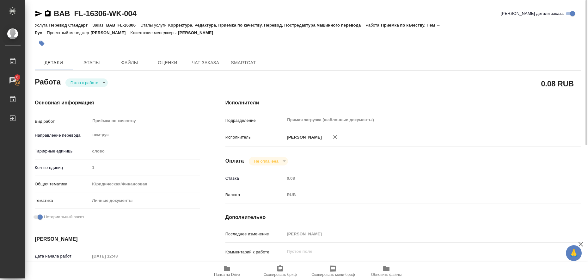
type input "1"
type input "yr-fn"
type input "5a8b8b956a9677013d343cfe"
checkbox input "true"
type input "09.08.2025 12:43"
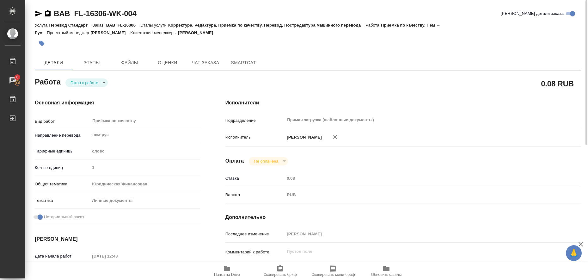
type input "11.08.2025 12:00"
type input "13.08.2025 12:00"
type input "Прямая загрузка (шаблонные документы)"
type input "notPayed"
type input "0.08"
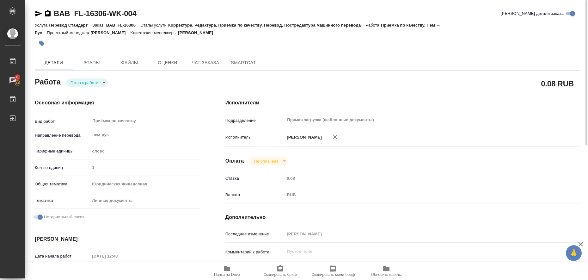
type input "RUB"
type input "Любицкая Ольга"
type textarea "x"
type textarea "/Clients/FL_BAB/Orders/BAB_FL-16306/Corrected/BAB_FL-16306-WK-004"
type textarea "x"
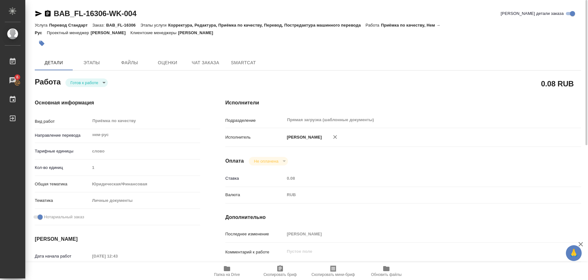
type input "BAB_FL-16306"
type input "Перевод Стандарт"
type input "Корректура, Редактура, Приёмка по качеству, Перевод, Постредактура машинного пе…"
type input "Димитриева Юлия"
type input "/Clients/FL_BAB/Orders/BAB_FL-16306"
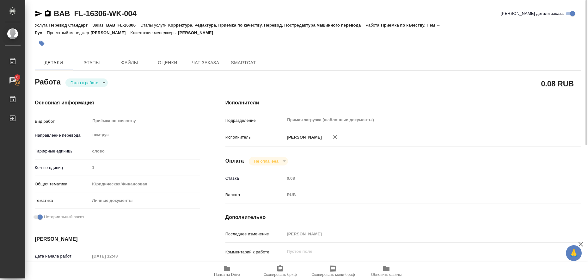
type textarea "Шмидт Люкас Симоне, Шмидт Альберт Фредерик, Шмидт Лилия Алмазовна, Шмидт Леонха…"
type textarea "x"
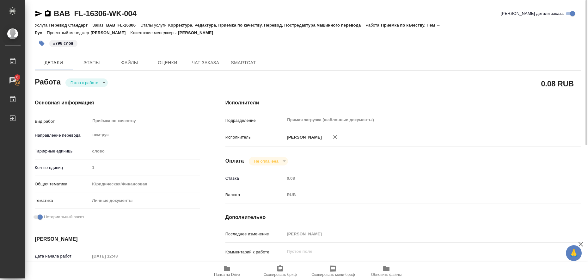
type textarea "x"
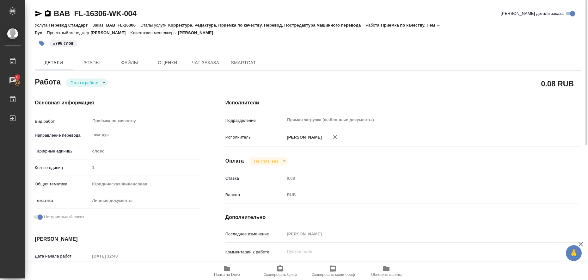
type textarea "x"
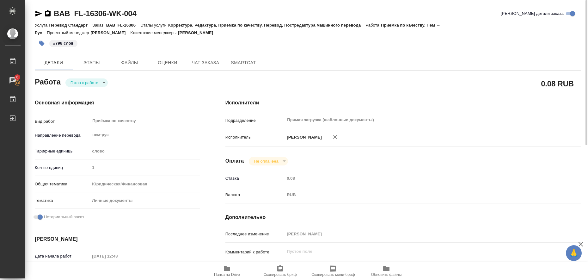
type textarea "x"
click at [102, 84] on body "🙏 .cls-1 fill:#fff; AWATERA Liubitskaia Olga Работы 6 Чаты График Выйти BAB_FL-…" at bounding box center [294, 140] width 588 height 280
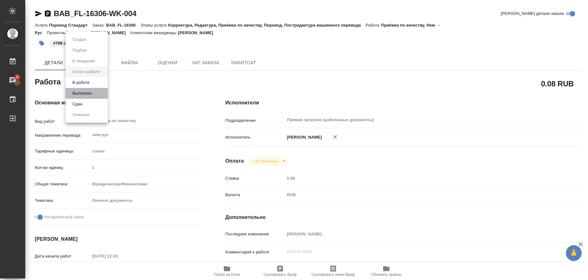
click at [98, 91] on li "Выполнен" at bounding box center [86, 93] width 42 height 11
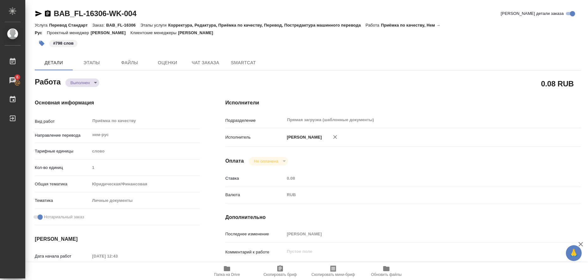
type textarea "x"
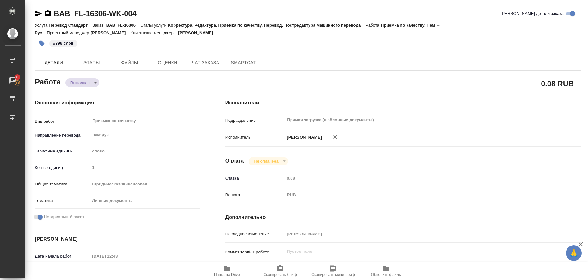
type textarea "x"
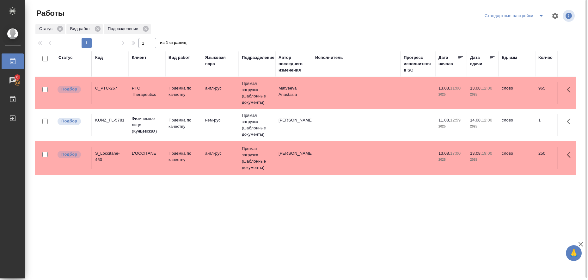
click at [199, 104] on td "Приёмка по качеству" at bounding box center [183, 93] width 37 height 22
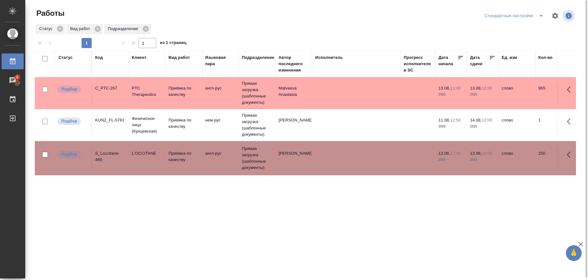
click at [199, 104] on td "Приёмка по качеству" at bounding box center [183, 93] width 37 height 22
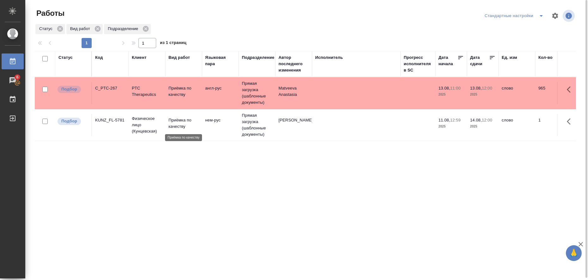
click at [176, 124] on p "Приёмка по качеству" at bounding box center [183, 123] width 30 height 13
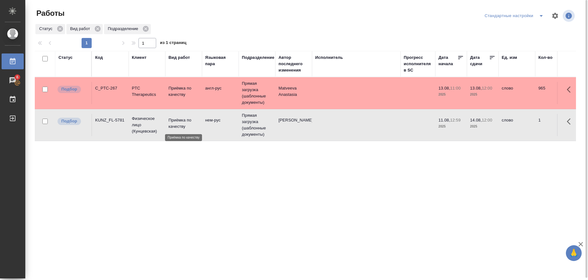
click at [176, 124] on p "Приёмка по качеству" at bounding box center [183, 123] width 30 height 13
click at [330, 201] on div "Статус Код Клиент Вид работ Языковая пара Подразделение Автор последнего измене…" at bounding box center [305, 164] width 541 height 227
click at [541, 16] on icon "split button" at bounding box center [540, 16] width 3 height 2
click at [521, 28] on li "в работе" at bounding box center [515, 28] width 64 height 10
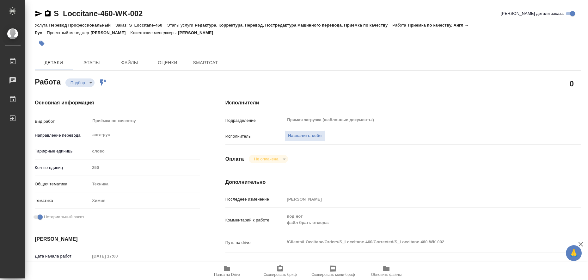
type textarea "x"
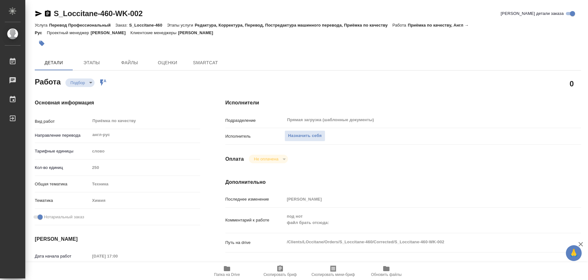
type textarea "x"
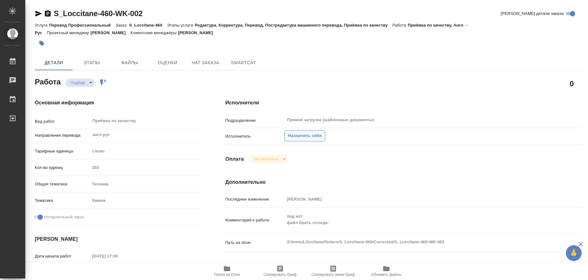
click at [311, 136] on span "Назначить себя" at bounding box center [304, 135] width 33 height 7
type textarea "x"
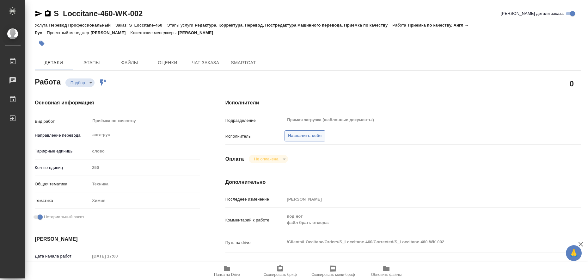
type textarea "x"
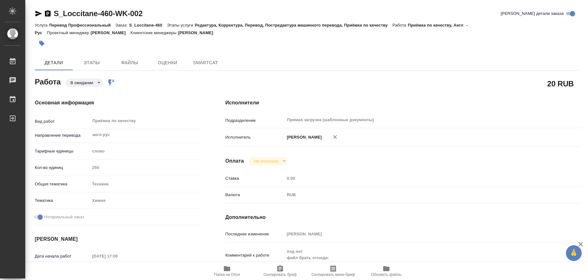
type textarea "x"
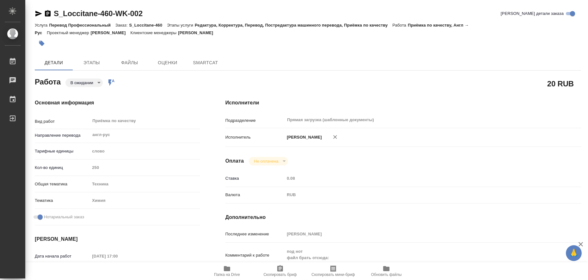
type textarea "x"
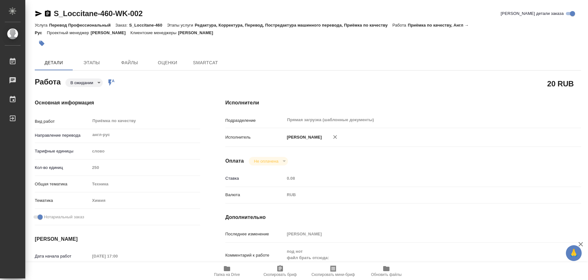
type textarea "x"
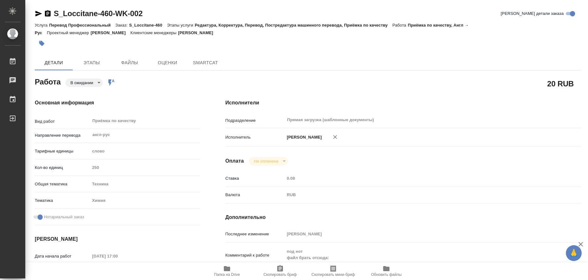
type textarea "x"
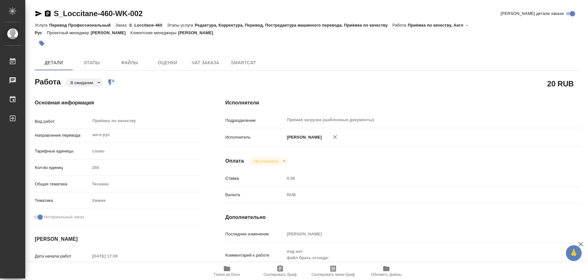
type textarea "x"
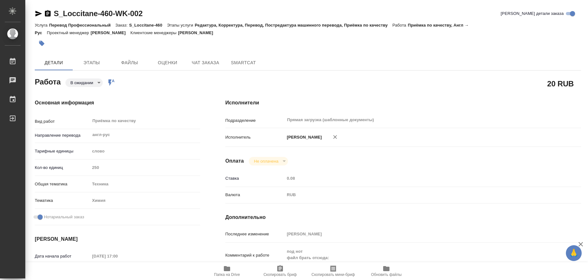
type textarea "x"
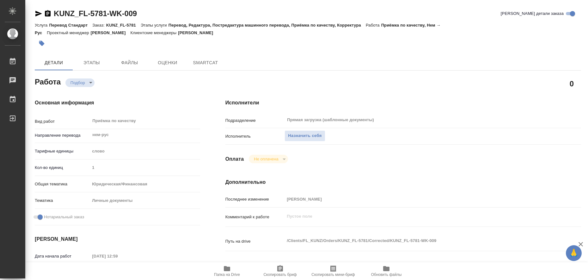
type textarea "x"
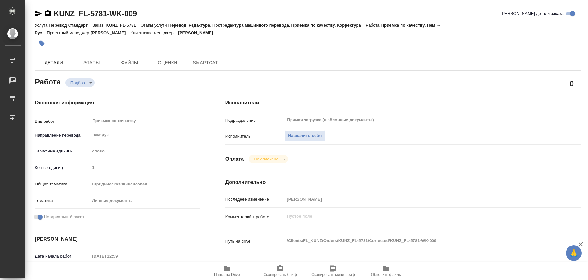
type textarea "x"
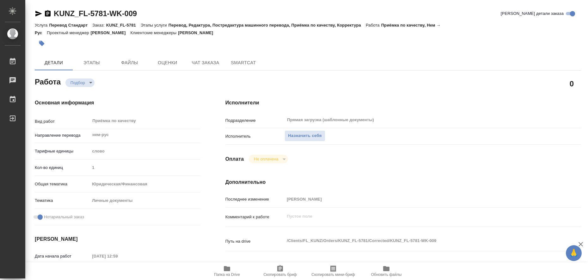
scroll to position [118, 0]
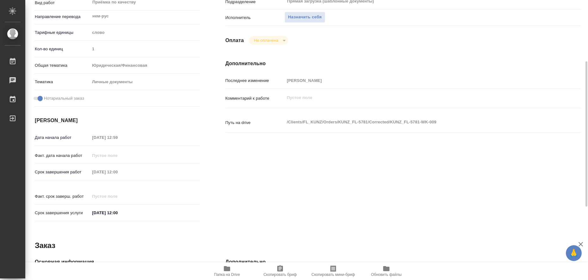
type textarea "x"
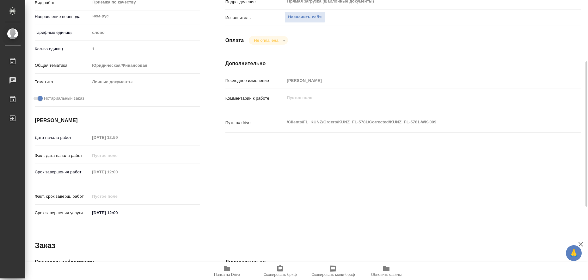
type textarea "x"
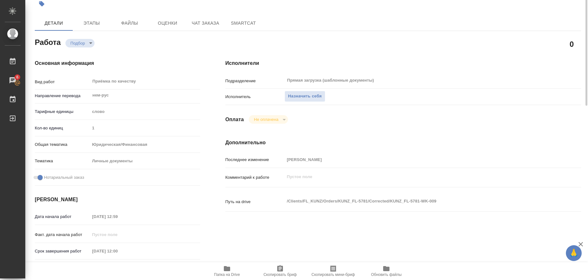
scroll to position [0, 0]
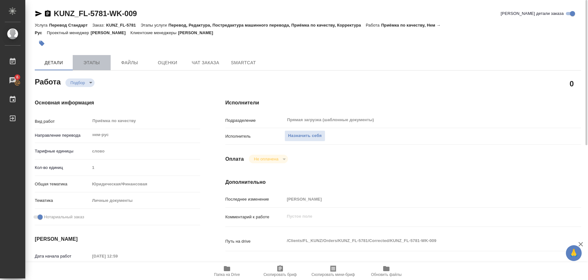
click at [93, 64] on span "Этапы" at bounding box center [91, 63] width 30 height 8
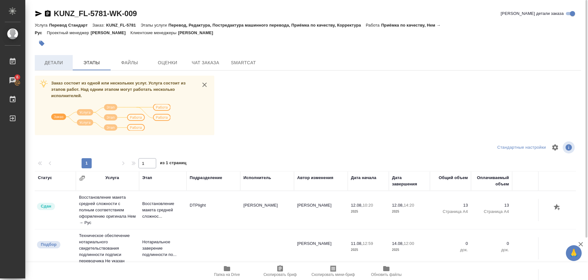
click at [64, 66] on span "Детали" at bounding box center [54, 63] width 30 height 8
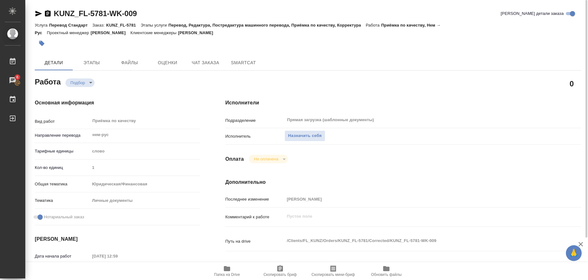
type textarea "x"
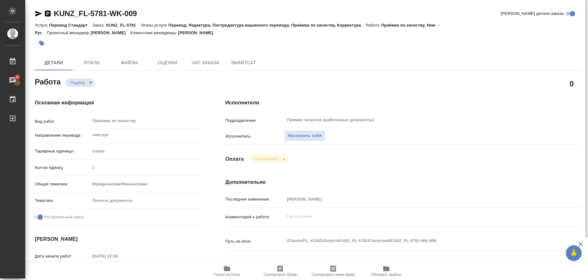
type textarea "x"
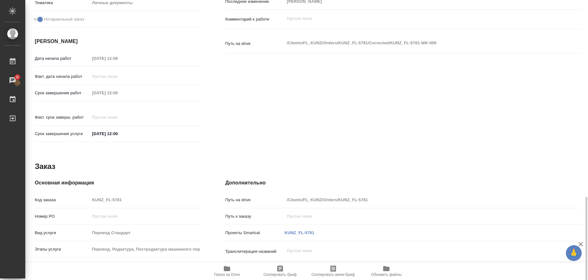
scroll to position [259, 0]
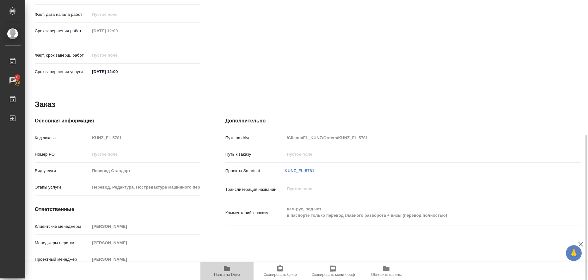
click at [227, 267] on icon "button" at bounding box center [227, 268] width 6 height 5
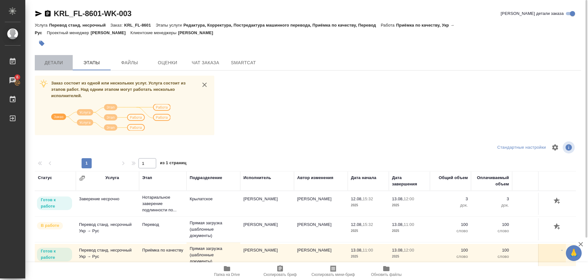
click at [55, 57] on button "Детали" at bounding box center [54, 62] width 38 height 15
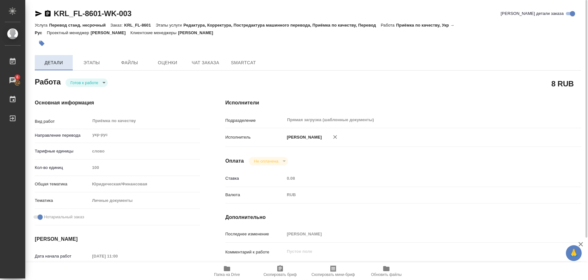
type textarea "x"
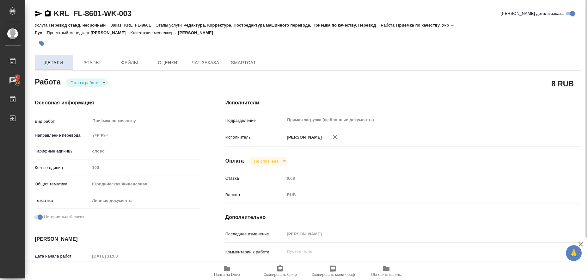
type textarea "x"
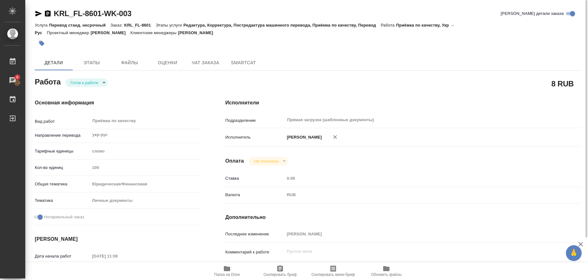
type textarea "x"
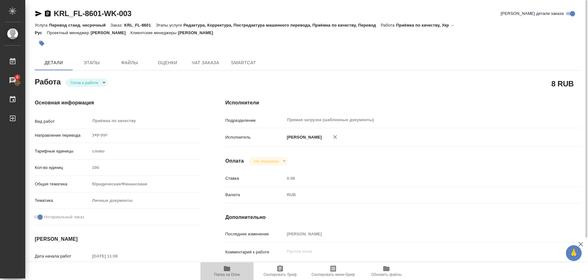
click at [222, 270] on span "Папка на Drive" at bounding box center [226, 270] width 45 height 12
type textarea "x"
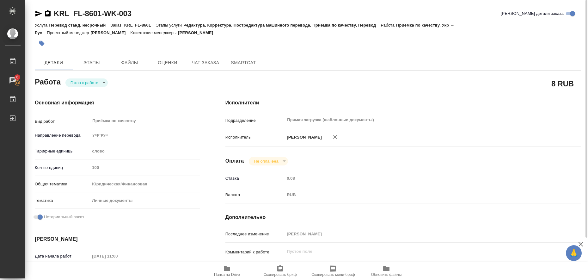
type textarea "x"
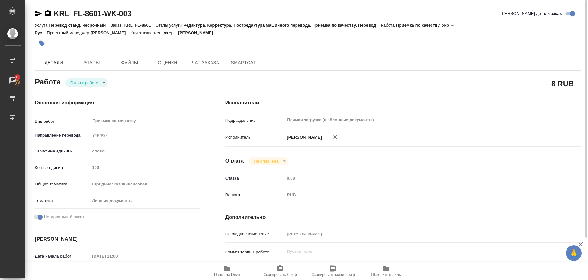
type textarea "x"
click at [78, 62] on span "Этапы" at bounding box center [91, 63] width 30 height 8
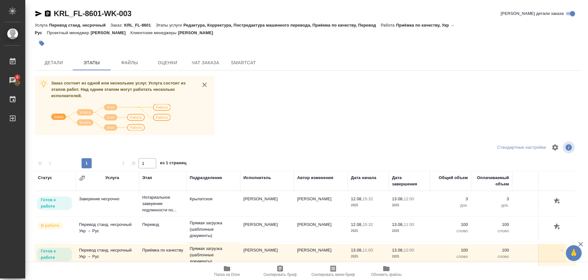
scroll to position [50, 0]
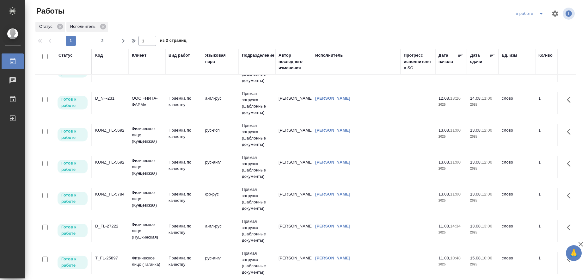
scroll to position [158, 0]
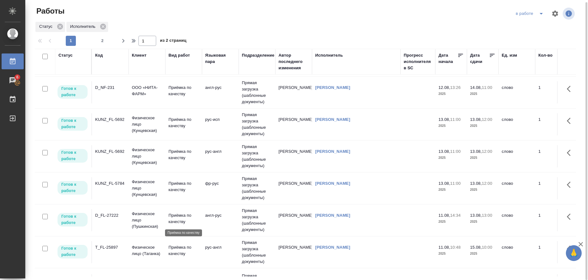
click at [172, 217] on p "Приёмка по качеству" at bounding box center [183, 218] width 30 height 13
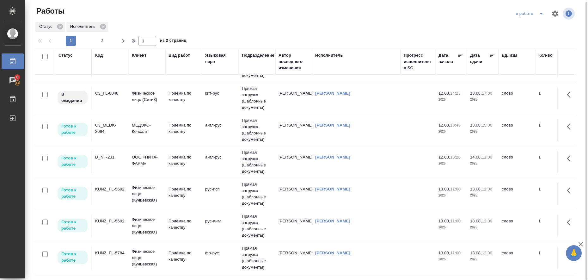
scroll to position [79, 0]
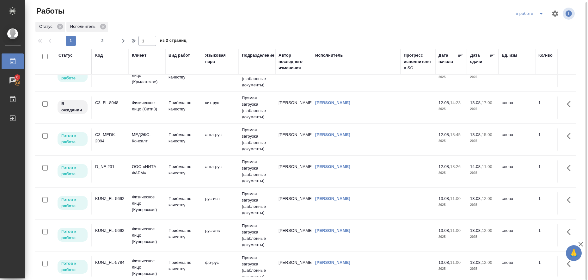
click at [212, 23] on td "рус-англ" at bounding box center [220, 12] width 37 height 22
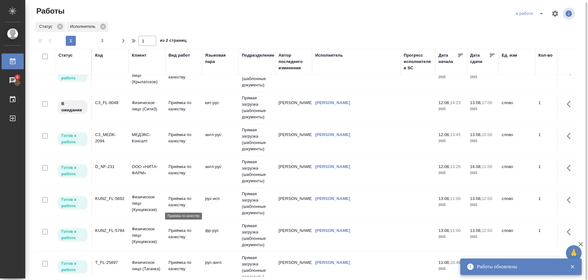
click at [185, 201] on p "Приёмка по качеству" at bounding box center [183, 201] width 30 height 13
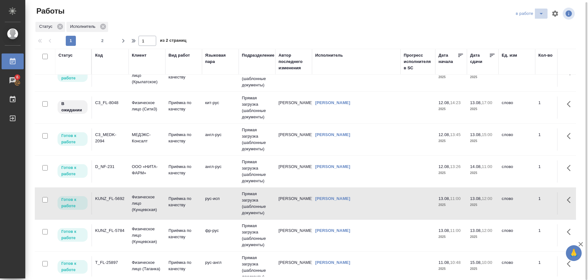
click at [544, 15] on icon "split button" at bounding box center [541, 14] width 8 height 8
click at [541, 23] on li "Стандартные настройки" at bounding box center [530, 24] width 61 height 10
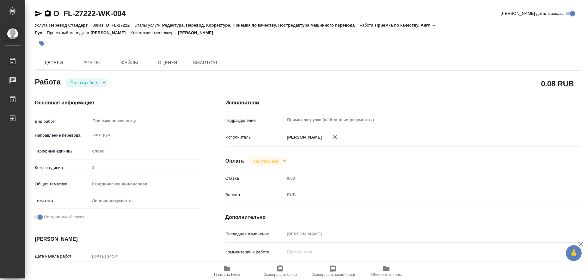
type textarea "x"
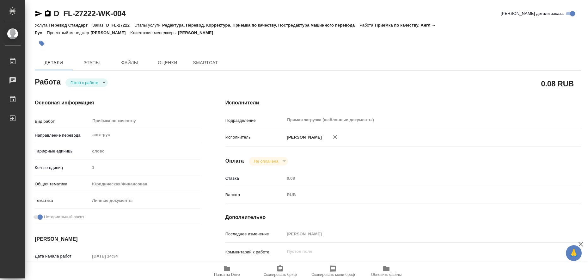
type textarea "x"
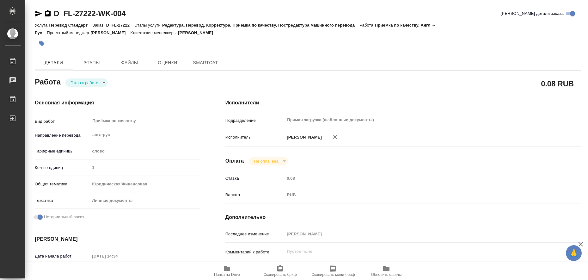
type textarea "x"
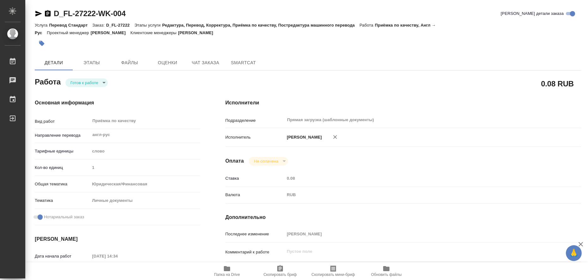
type textarea "x"
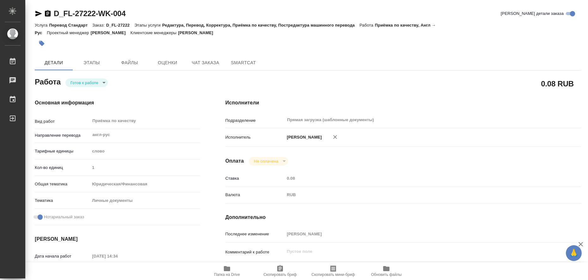
click at [223, 268] on icon "button" at bounding box center [227, 268] width 8 height 8
type textarea "x"
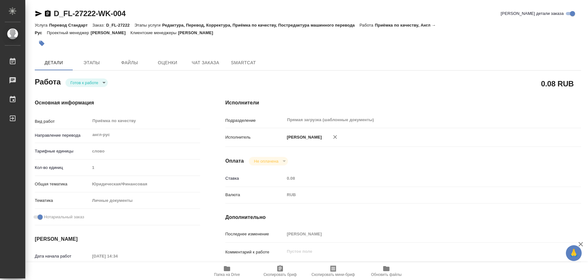
type textarea "x"
click at [38, 13] on icon "button" at bounding box center [38, 14] width 7 height 6
click at [42, 45] on icon "button" at bounding box center [41, 43] width 5 height 5
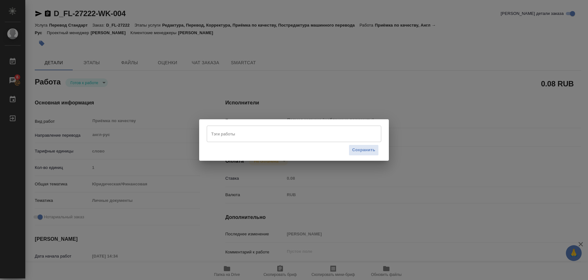
click at [228, 131] on input "Тэги работы" at bounding box center [287, 133] width 157 height 11
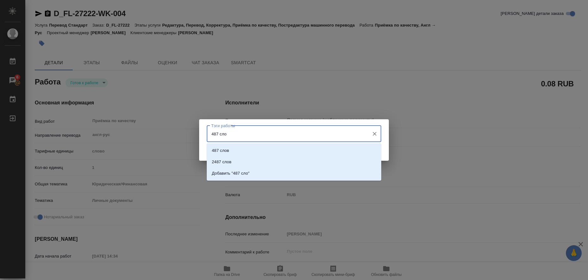
type input "487 слов"
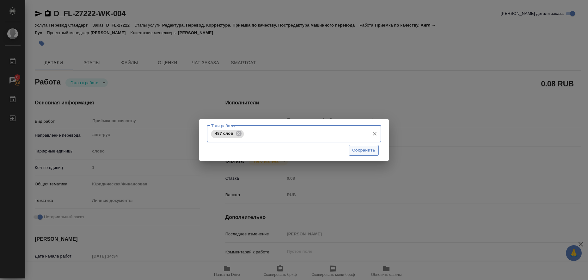
click at [350, 147] on button "Сохранить" at bounding box center [364, 150] width 30 height 11
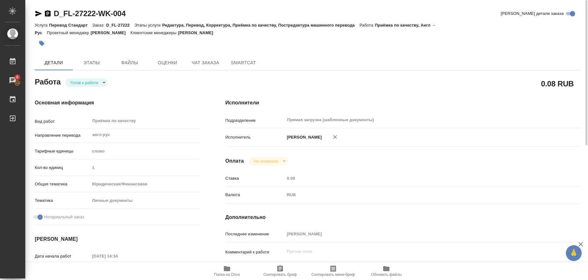
type input "readyForWork"
type textarea "Приёмка по качеству"
type textarea "x"
type input "англ-рус"
type input "5a8b1489cc6b4906c91bfd90"
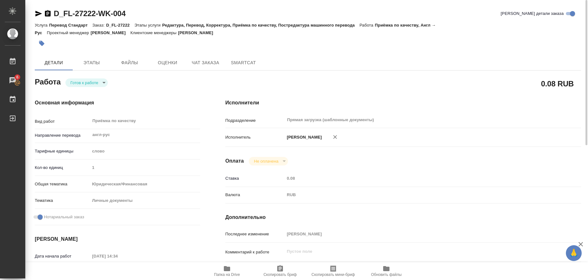
type input "1"
type input "yr-fn"
type input "5a8b8b956a9677013d343cfe"
checkbox input "true"
type input "11.08.2025 14:34"
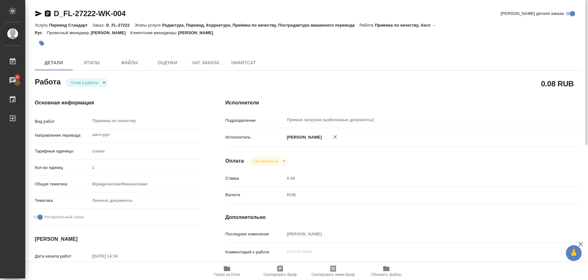
type input "[DATE] 13:00"
type input "Прямая загрузка (шаблонные документы)"
type input "notPayed"
type input "0.08"
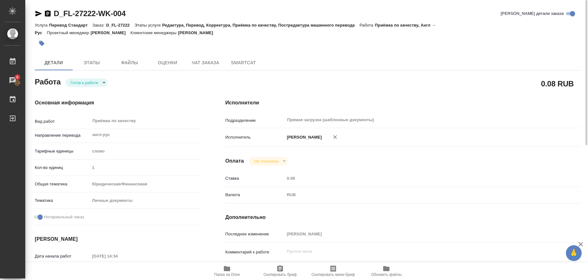
type input "RUB"
type input "[PERSON_NAME]"
type textarea "x"
type textarea "/Clients/FL_D/Orders/D_FL-27222/Corrected/D_FL-27222-WK-004"
type textarea "x"
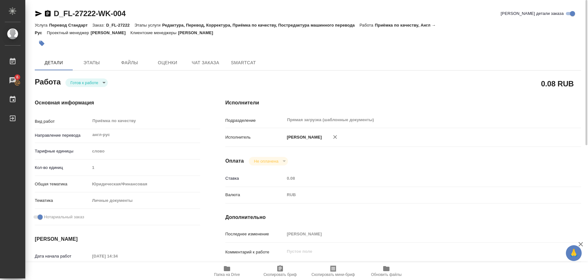
type input "D_FL-27222"
type input "Перевод Стандарт"
type input "Редактура, Перевод, Корректура, Приёмка по качеству, Постредактура машинного пе…"
type input "Булахова Елена"
type input "/Clients/FL_D/Orders/D_FL-27222"
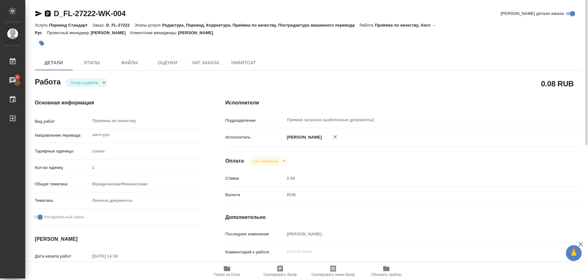
type textarea "x"
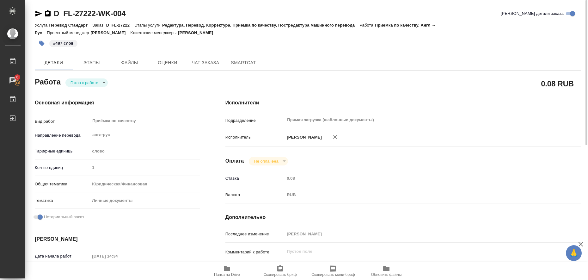
type textarea "x"
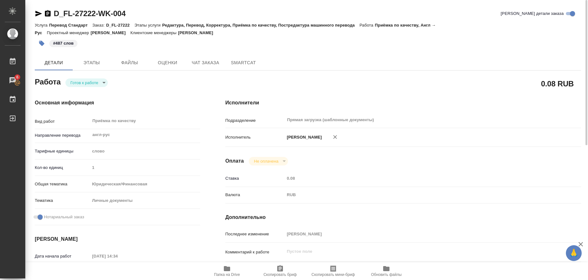
type textarea "x"
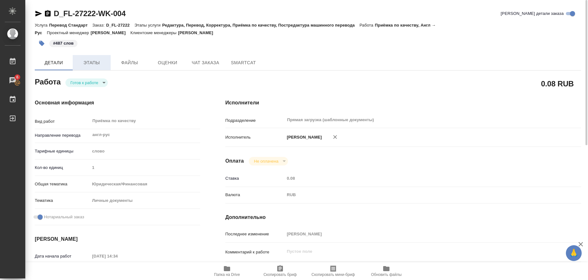
type textarea "x"
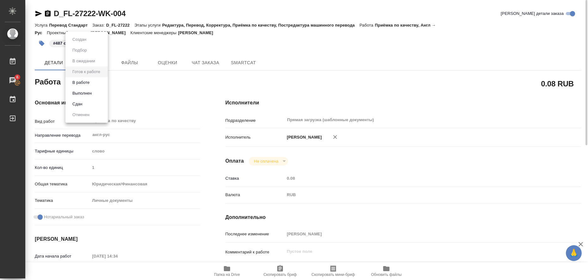
click at [103, 82] on body "🙏 .cls-1 fill:#fff; AWATERA Liubitskaia Olga Работы 6 Чаты График Выйти D_FL-27…" at bounding box center [294, 140] width 588 height 280
type textarea "x"
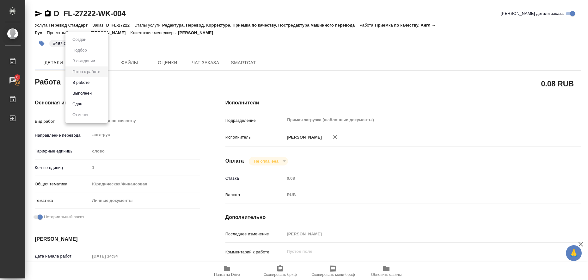
type textarea "x"
click at [97, 92] on li "Выполнен" at bounding box center [86, 93] width 42 height 11
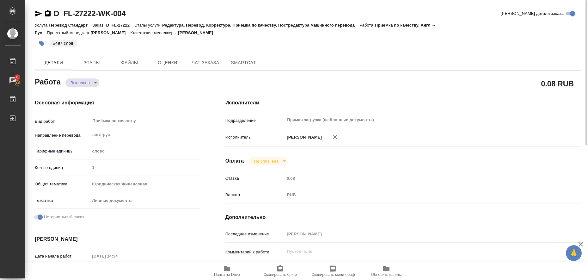
type textarea "x"
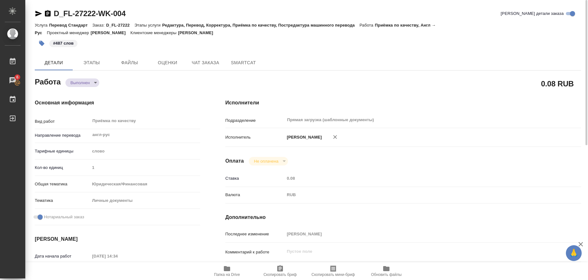
type textarea "x"
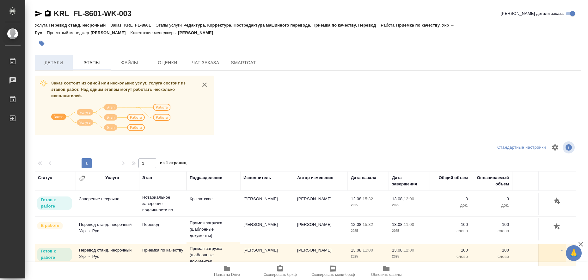
click at [59, 61] on span "Детали" at bounding box center [54, 63] width 30 height 8
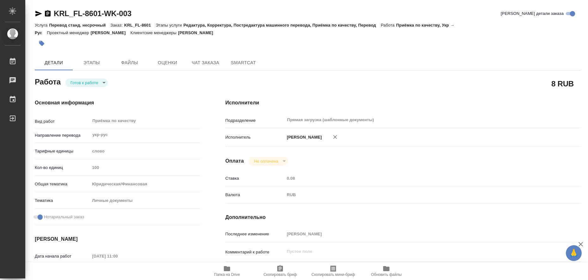
type textarea "x"
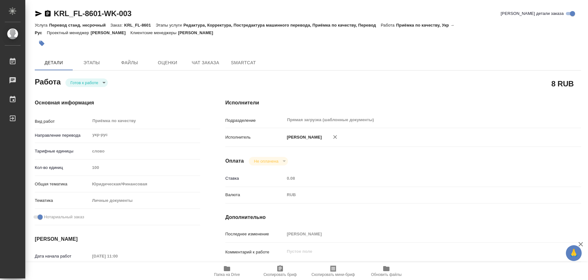
type textarea "x"
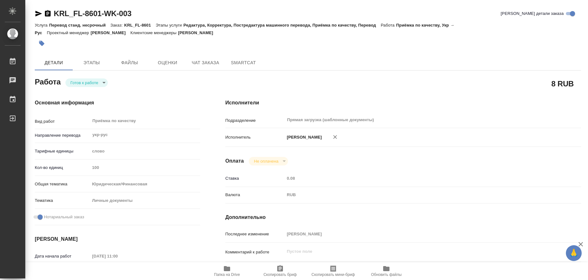
type textarea "x"
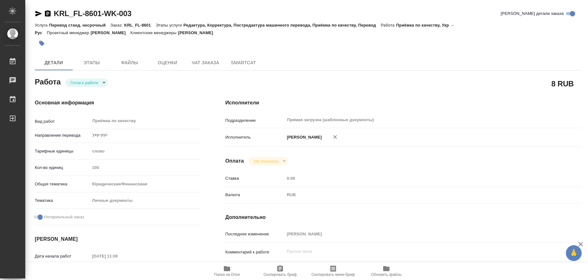
type textarea "x"
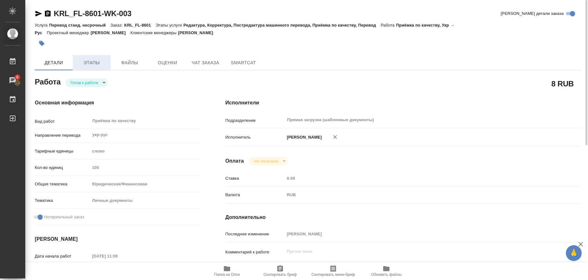
click at [84, 60] on span "Этапы" at bounding box center [91, 63] width 30 height 8
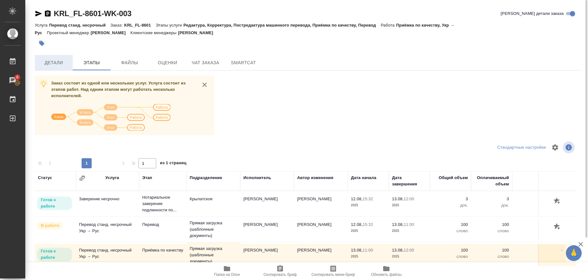
click at [48, 62] on span "Детали" at bounding box center [54, 63] width 30 height 8
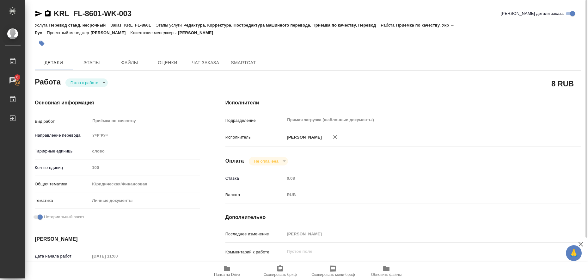
type textarea "x"
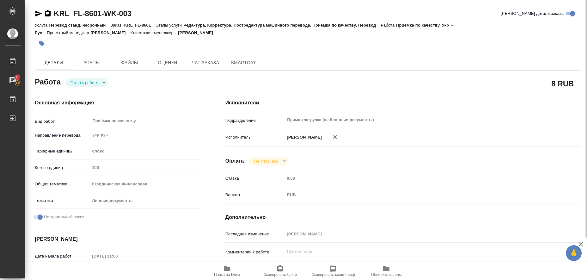
type textarea "x"
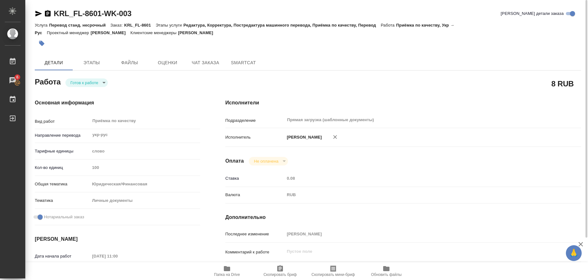
type textarea "x"
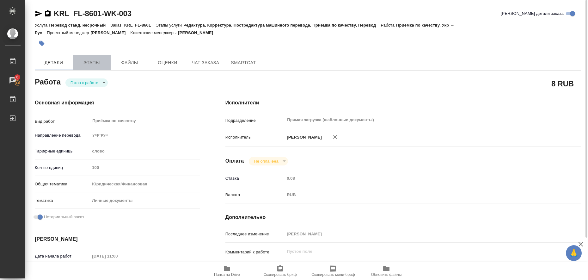
click at [94, 64] on span "Этапы" at bounding box center [91, 63] width 30 height 8
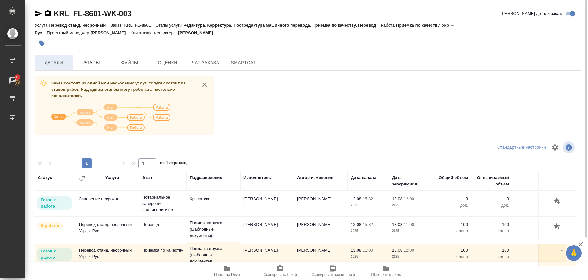
click at [56, 60] on span "Детали" at bounding box center [54, 63] width 30 height 8
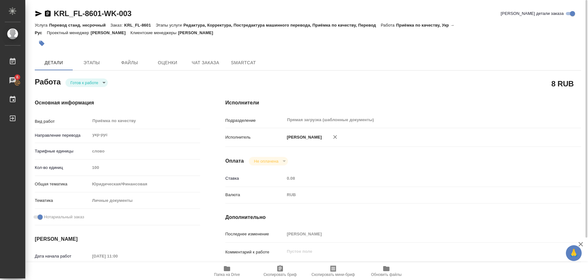
type textarea "x"
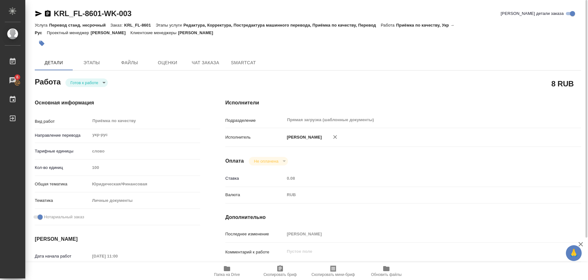
type textarea "x"
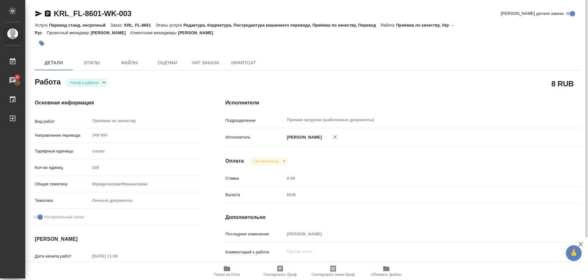
type textarea "x"
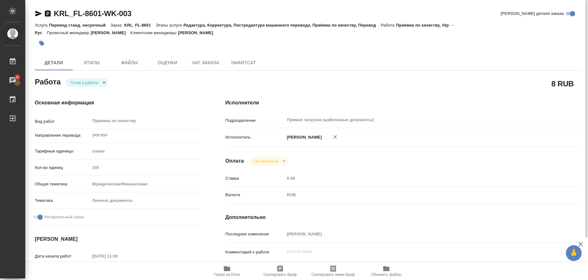
click at [229, 268] on icon "button" at bounding box center [227, 268] width 6 height 5
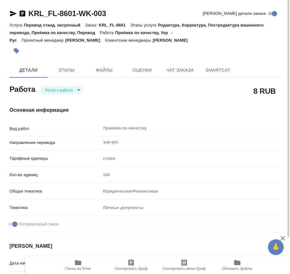
type textarea "x"
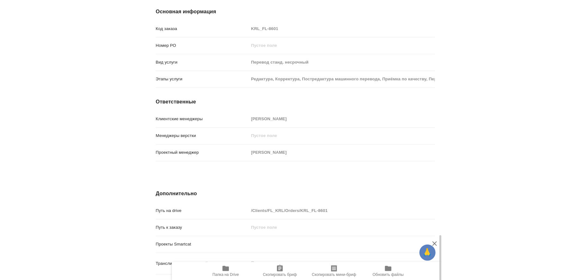
scroll to position [631, 0]
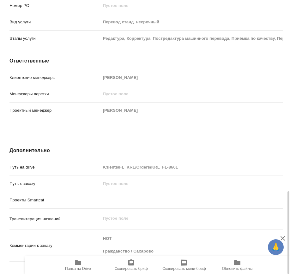
type textarea "x"
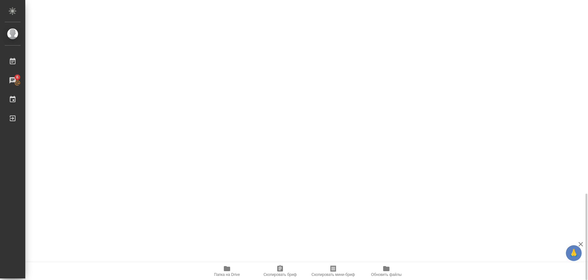
type textarea "x"
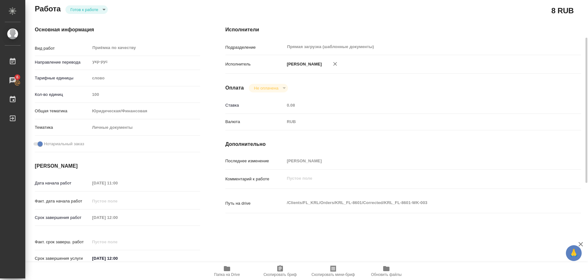
scroll to position [0, 0]
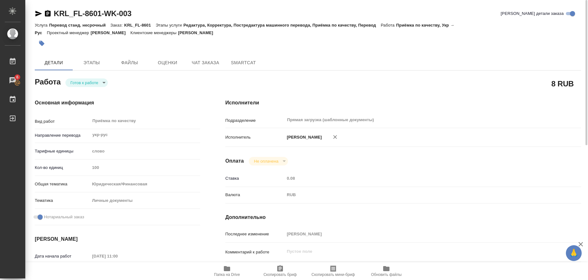
click at [37, 13] on icon "button" at bounding box center [39, 14] width 8 height 8
click at [41, 42] on icon "button" at bounding box center [41, 43] width 5 height 5
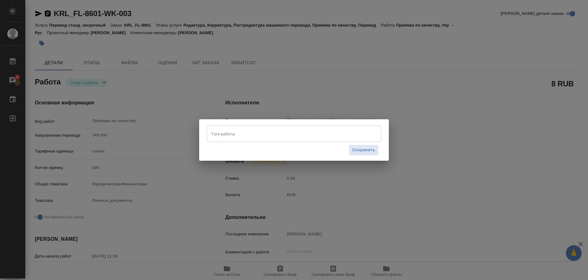
click at [245, 132] on input "Тэги работы" at bounding box center [287, 133] width 157 height 11
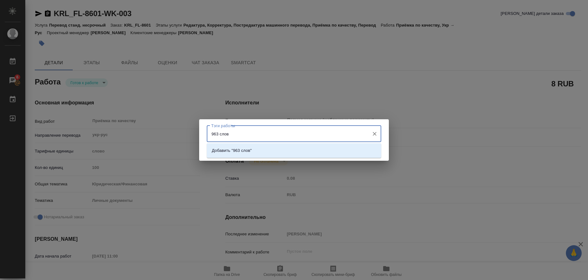
type input "963 слова"
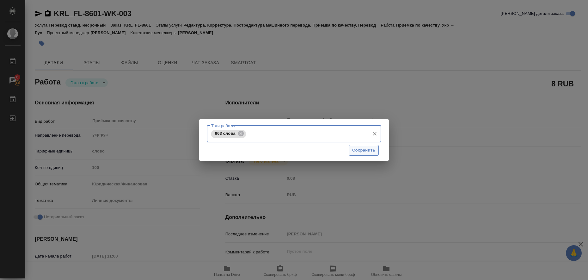
click at [360, 148] on span "Сохранить" at bounding box center [363, 150] width 23 height 7
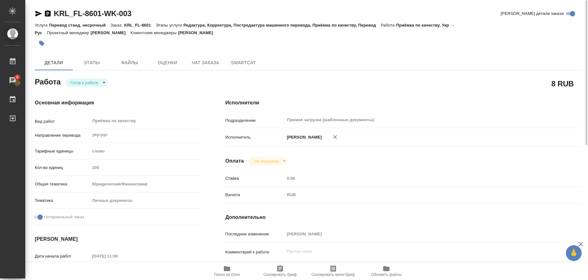
type input "readyForWork"
type textarea "Приёмка по качеству"
type textarea "x"
type input "укр-рус"
type input "5a8b1489cc6b4906c91bfd90"
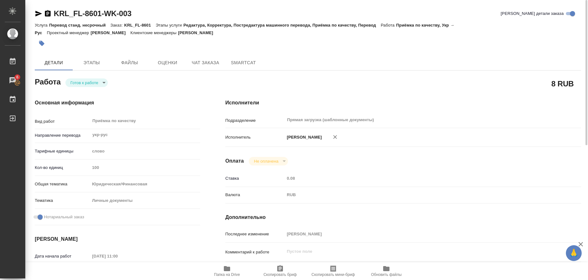
type input "100"
type input "yr-fn"
type input "5a8b8b956a9677013d343cfe"
checkbox input "true"
type input "[DATE] 11:00"
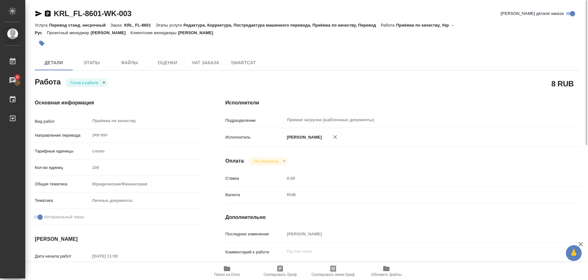
type input "[DATE] 12:00"
type input "Прямая загрузка (шаблонные документы)"
type input "notPayed"
type input "0.08"
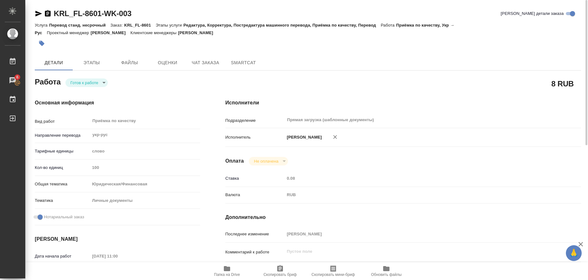
type input "RUB"
type input "[PERSON_NAME]"
type textarea "x"
type textarea "/Clients/FL_KRL/Orders/KRL_FL-8601/Corrected/KRL_FL-8601-WK-003"
type textarea "x"
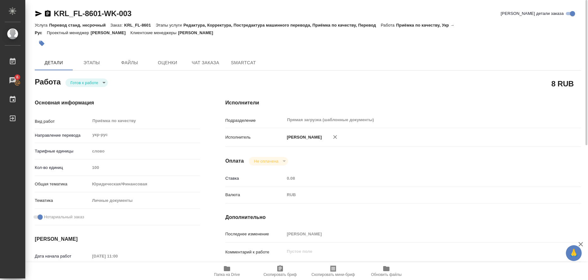
type input "KRL_FL-8601"
type input "Перевод станд. несрочный"
type input "Редактура, Корректура, Постредактура машинного перевода, Приёмка по качеству, П…"
type input "[PERSON_NAME]"
type input "/Clients/FL_KRL/Orders/KRL_FL-8601"
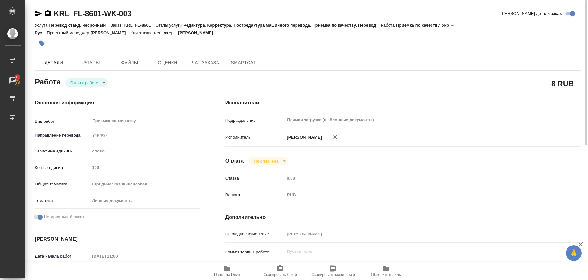
type textarea "x"
type textarea "НОТ Гражданство \ Сахарово"
type textarea "x"
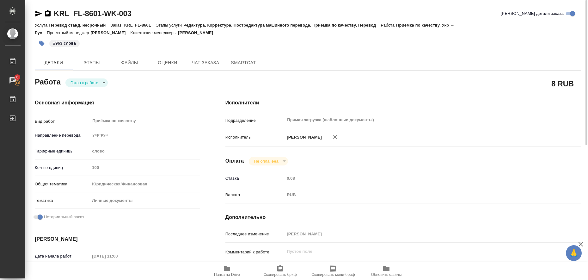
type textarea "x"
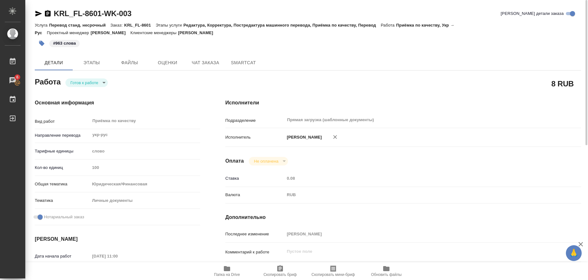
type textarea "x"
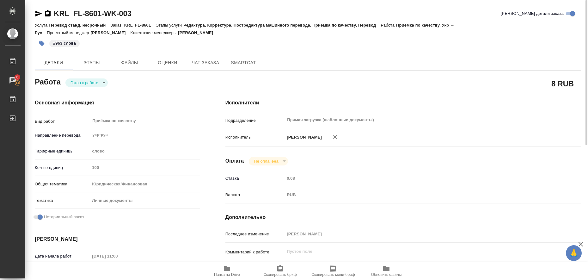
type textarea "x"
click at [102, 84] on body "🙏 .cls-1 fill:#fff; [PERSON_NAME] [PERSON_NAME] 6 Чаты График Выйти KRL_FL-8601…" at bounding box center [294, 140] width 588 height 280
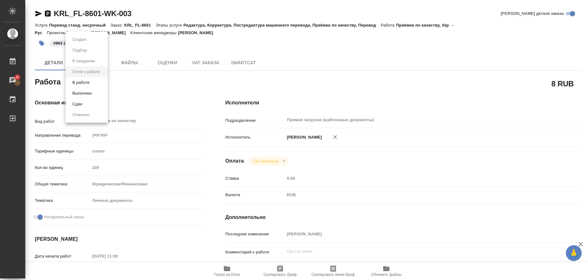
click at [98, 94] on li "Выполнен" at bounding box center [86, 93] width 42 height 11
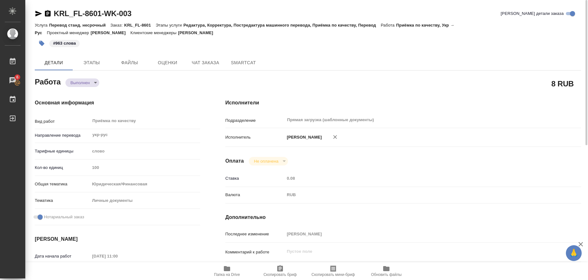
type textarea "x"
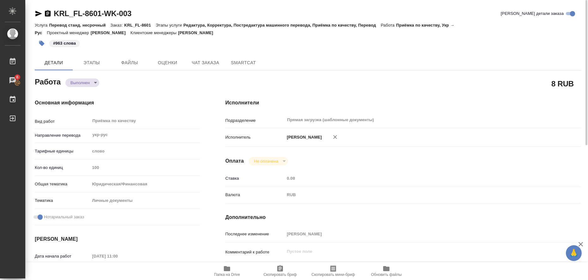
type textarea "x"
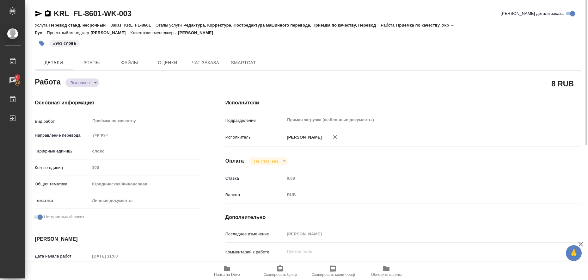
type textarea "x"
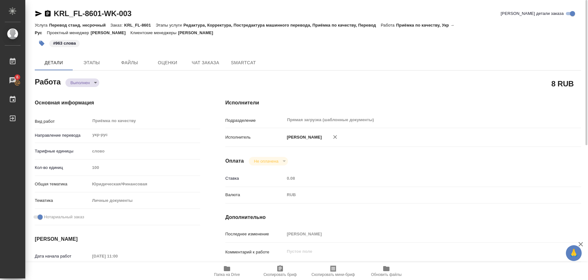
type textarea "x"
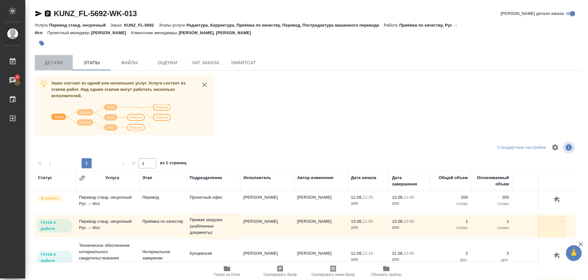
click at [58, 60] on span "Детали" at bounding box center [54, 63] width 30 height 8
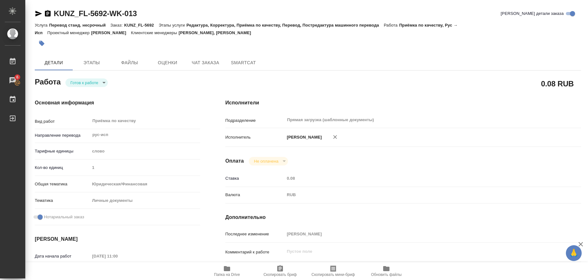
type textarea "x"
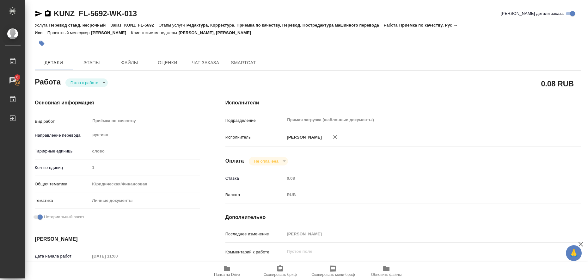
type textarea "x"
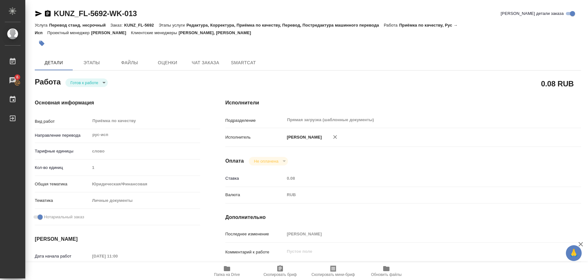
type textarea "x"
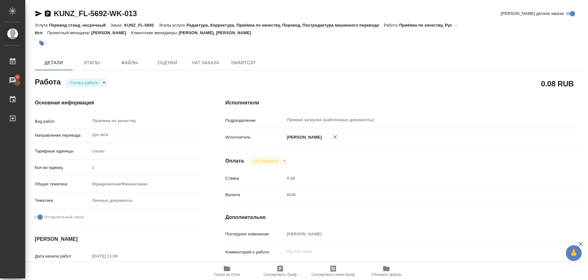
type textarea "x"
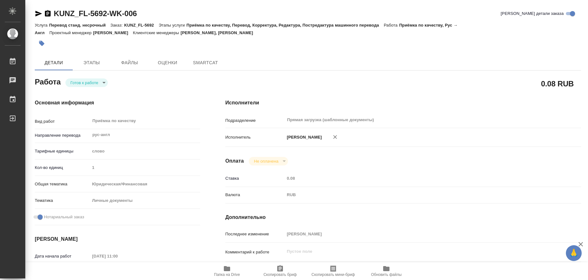
type textarea "x"
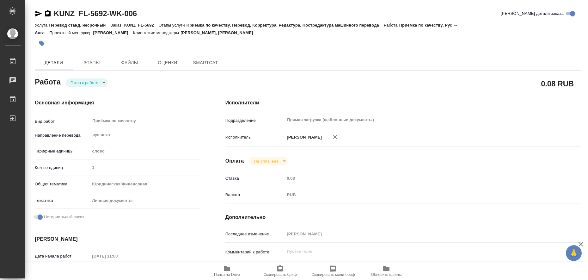
type textarea "x"
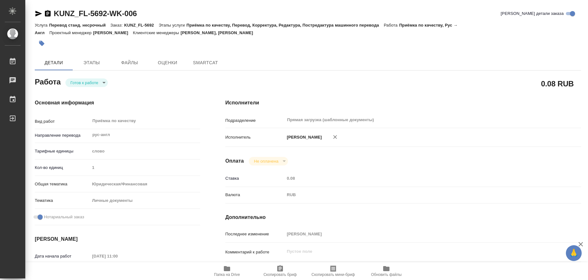
type textarea "x"
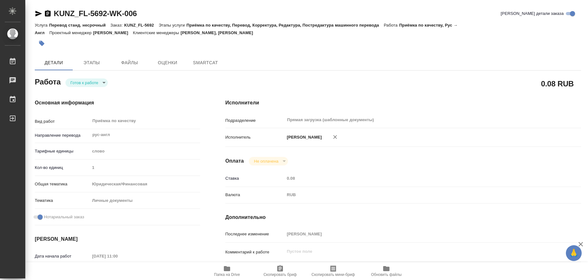
type textarea "x"
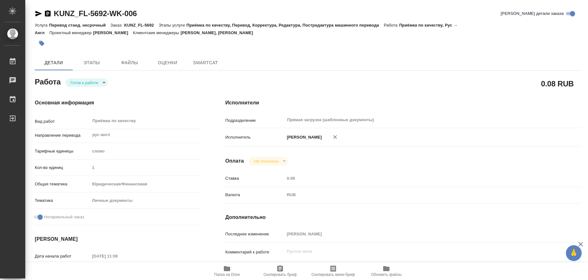
type textarea "x"
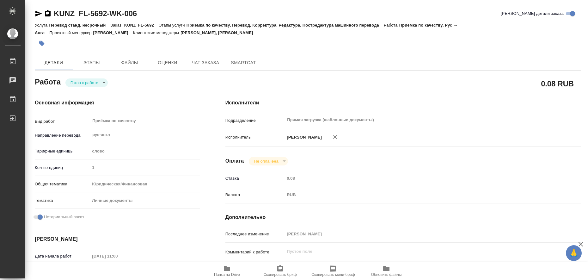
type textarea "x"
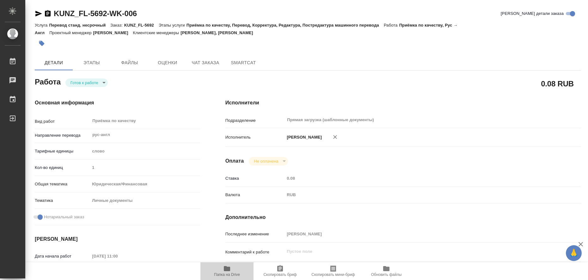
click at [229, 269] on icon "button" at bounding box center [227, 268] width 6 height 5
type textarea "x"
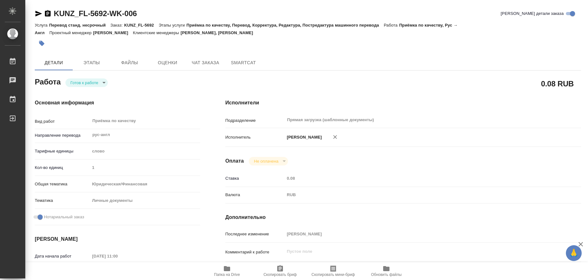
type textarea "x"
click at [39, 14] on icon "button" at bounding box center [39, 14] width 8 height 8
click at [39, 44] on icon "button" at bounding box center [42, 43] width 6 height 6
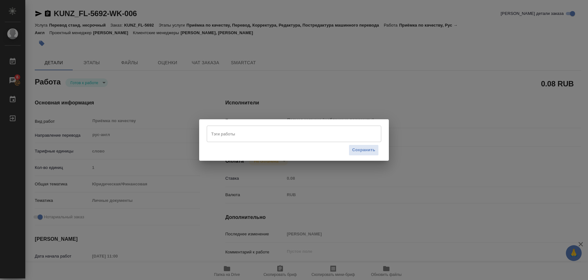
click at [214, 134] on input "Тэги работы" at bounding box center [287, 133] width 157 height 11
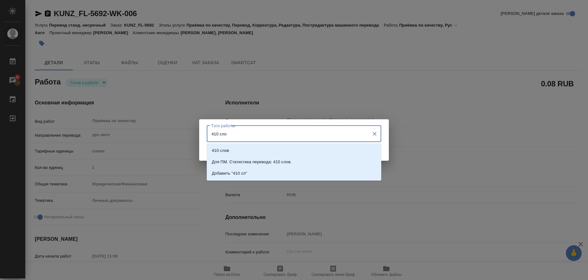
type input "410 слов"
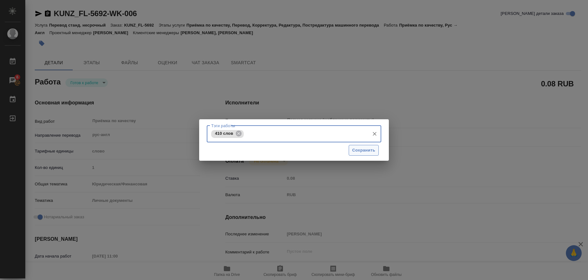
click at [357, 150] on span "Сохранить" at bounding box center [363, 150] width 23 height 7
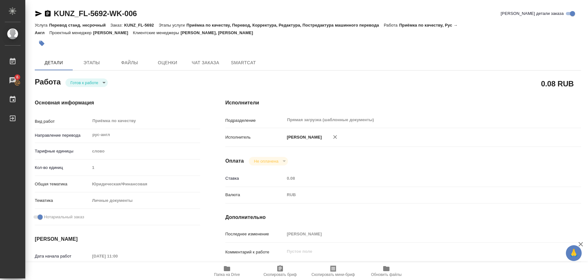
type input "readyForWork"
type textarea "Приёмка по качеству"
type textarea "x"
type input "рус-англ"
type input "5a8b1489cc6b4906c91bfd90"
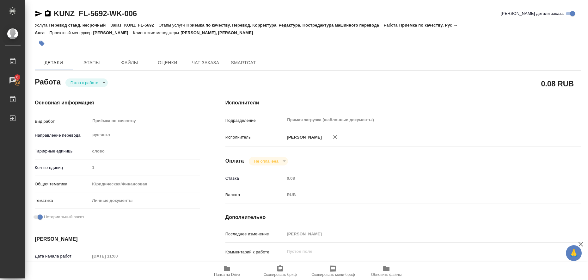
type input "1"
type input "yr-fn"
type input "5a8b8b956a9677013d343cfe"
checkbox input "true"
type input "[DATE] 11:00"
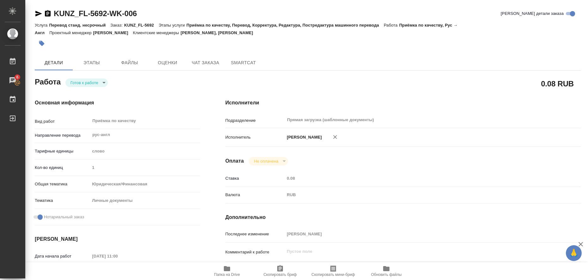
type input "[DATE] 12:00"
type input "Прямая загрузка (шаблонные документы)"
type input "notPayed"
type input "0.08"
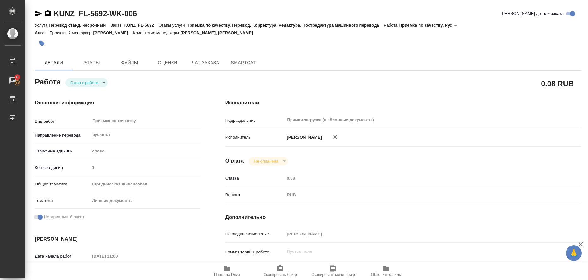
type input "RUB"
type input "[PERSON_NAME]"
type textarea "x"
type textarea "/Clients/FL_KUNZ/Orders/KUNZ_FL-5692/Corrected/KUNZ_FL-5692-WK-006"
type textarea "x"
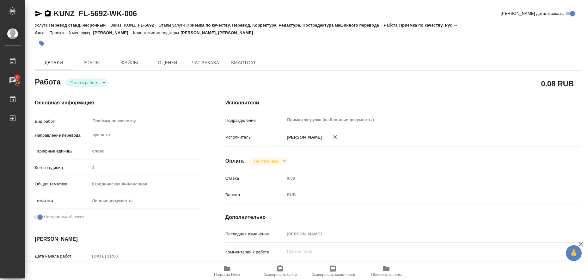
type input "KUNZ_FL-5692"
type input "Перевод станд. несрочный"
type input "Приёмка по качеству, Перевод, Корректура, Редактура, Постредактура машинного пе…"
type input "[PERSON_NAME], [PERSON_NAME]"
type input "/Clients/FL_KUNZ/Orders/KUNZ_FL-5692"
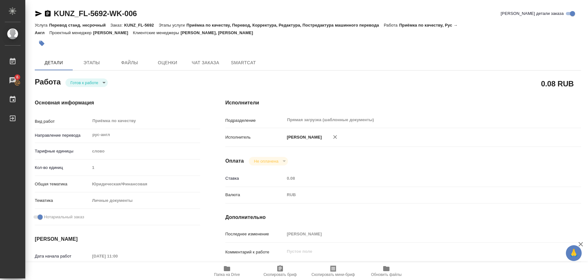
type textarea "Ukhin [PERSON_NAME], [PERSON_NAME], [DEMOGRAPHIC_DATA][PERSON_NAME]"
type textarea "x"
type textarea "НЗК СОР, 2 экз, перевод рус-англ, рус-исп (для Латинской Америки), под нот, под…"
type textarea "x"
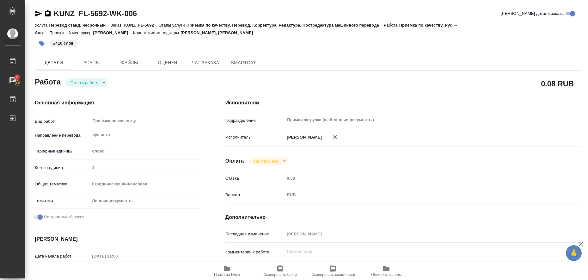
type textarea "x"
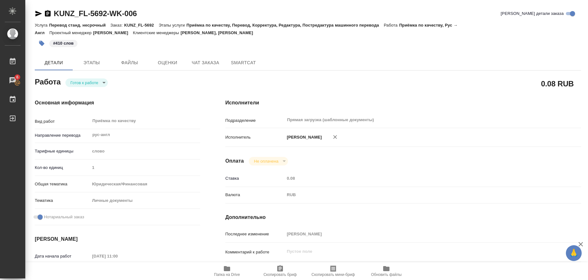
type textarea "x"
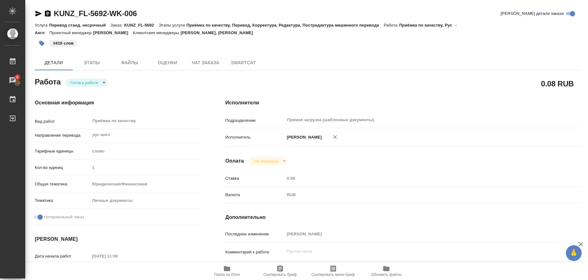
type textarea "x"
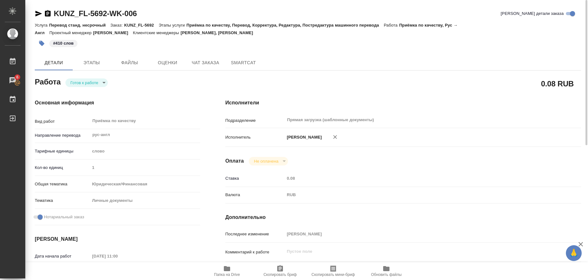
type textarea "x"
click at [100, 81] on body "🙏 .cls-1 fill:#fff; [PERSON_NAME] [PERSON_NAME] 6 Чаты График Выйти KUNZ_FL-569…" at bounding box center [294, 140] width 588 height 280
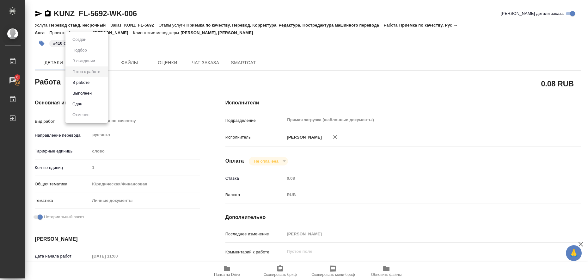
click at [88, 43] on button "Выполнен" at bounding box center [79, 39] width 18 height 7
type textarea "x"
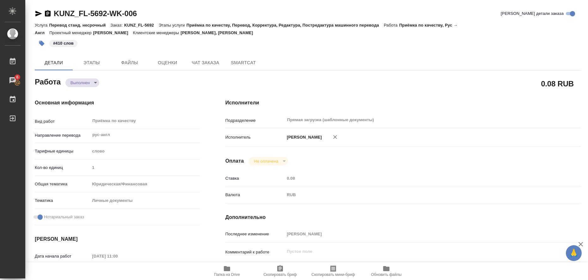
type textarea "x"
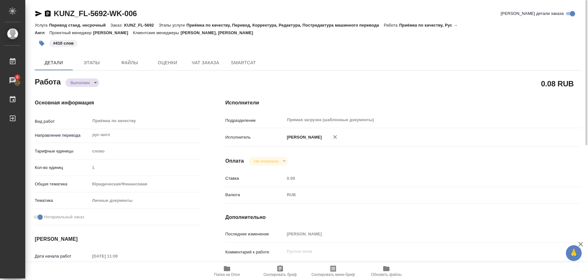
type textarea "x"
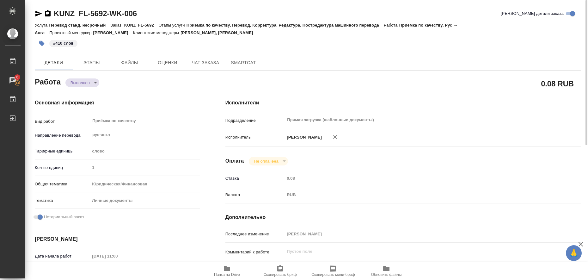
type textarea "x"
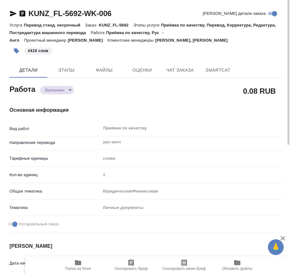
type textarea "x"
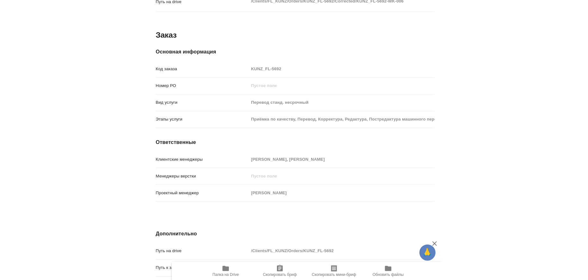
scroll to position [638, 0]
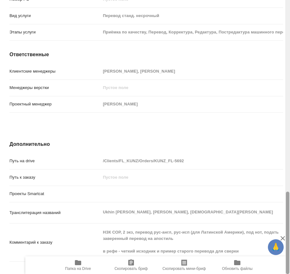
type textarea "x"
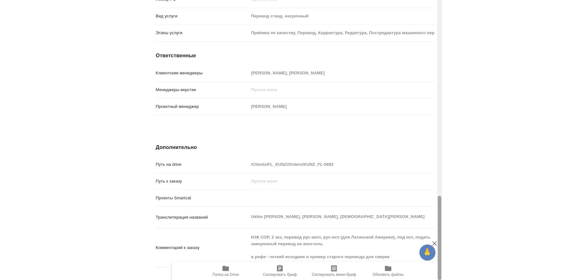
scroll to position [632, 0]
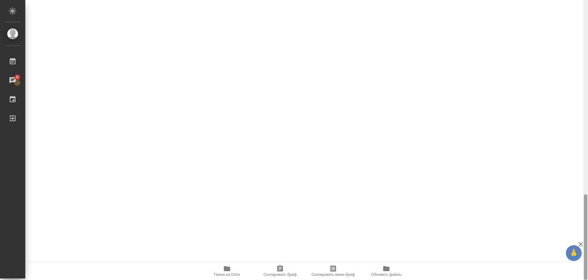
type textarea "x"
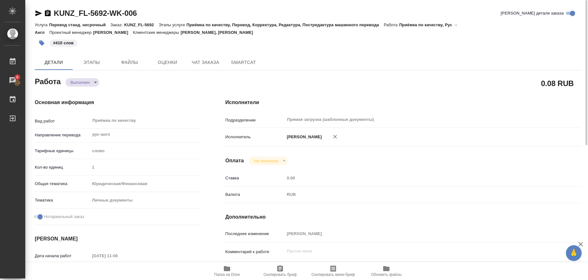
scroll to position [0, 0]
type textarea "x"
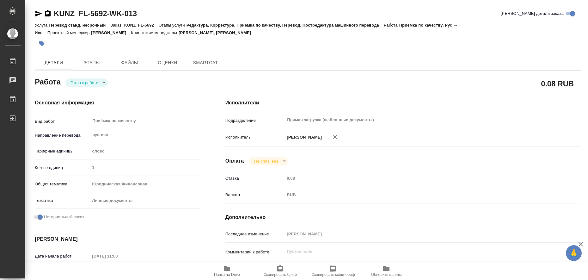
type textarea "x"
click at [88, 67] on button "Этапы" at bounding box center [92, 62] width 38 height 15
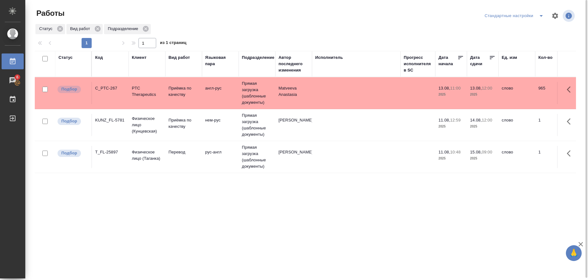
click at [541, 16] on icon "split button" at bounding box center [540, 16] width 3 height 2
click at [522, 26] on li "в работе" at bounding box center [515, 28] width 64 height 10
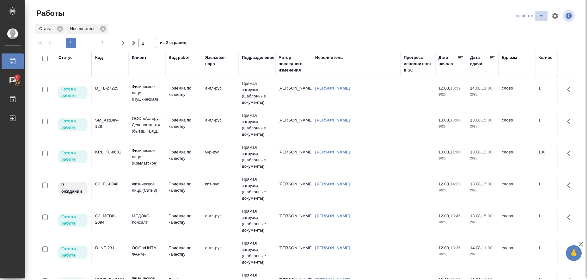
click at [541, 17] on icon "split button" at bounding box center [541, 16] width 8 height 8
click at [537, 31] on li "Стандартные настройки" at bounding box center [530, 28] width 61 height 10
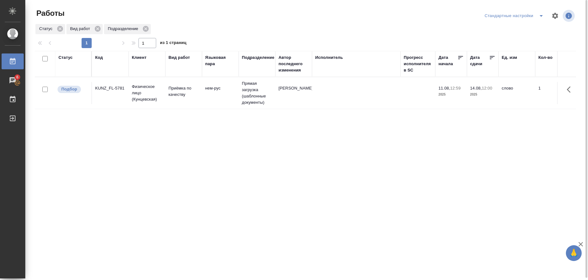
drag, startPoint x: 541, startPoint y: 16, endPoint x: 535, endPoint y: 21, distance: 7.3
click at [542, 16] on icon "split button" at bounding box center [541, 16] width 8 height 8
click at [514, 27] on li "в работе" at bounding box center [515, 28] width 64 height 10
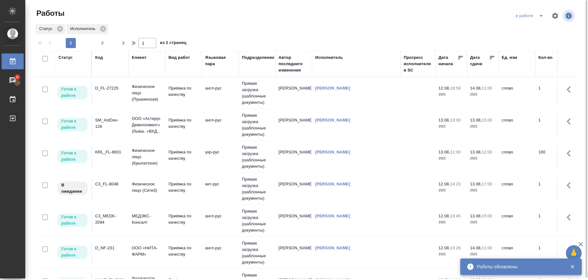
click at [541, 18] on icon "split button" at bounding box center [541, 16] width 8 height 8
click at [537, 28] on li "Стандартные настройки" at bounding box center [530, 28] width 61 height 10
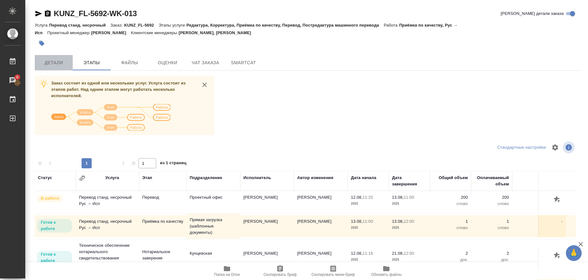
click at [57, 61] on span "Детали" at bounding box center [54, 63] width 30 height 8
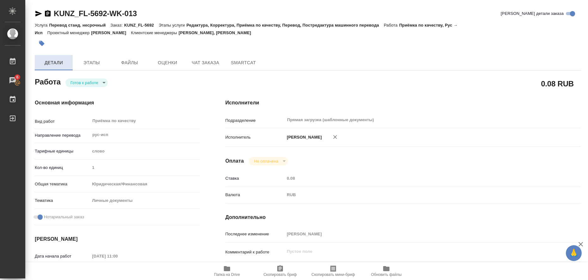
type textarea "x"
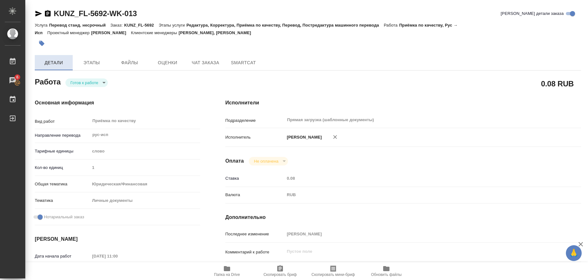
type textarea "x"
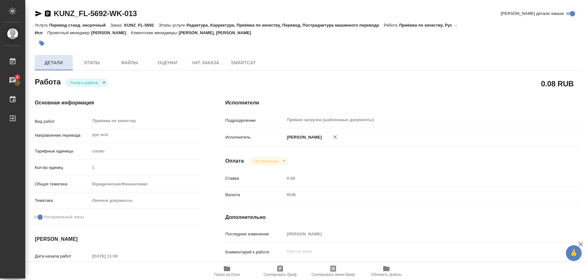
type textarea "x"
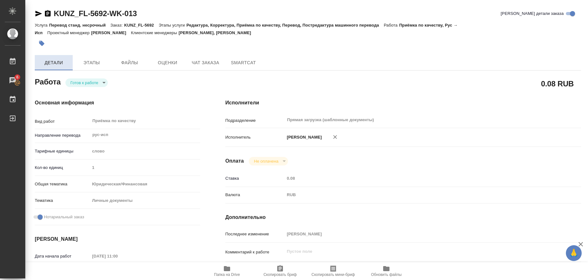
type textarea "x"
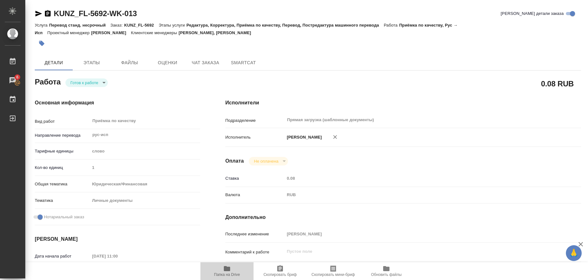
click at [226, 268] on icon "button" at bounding box center [227, 268] width 6 height 5
click at [38, 13] on icon "button" at bounding box center [38, 14] width 7 height 6
type textarea "x"
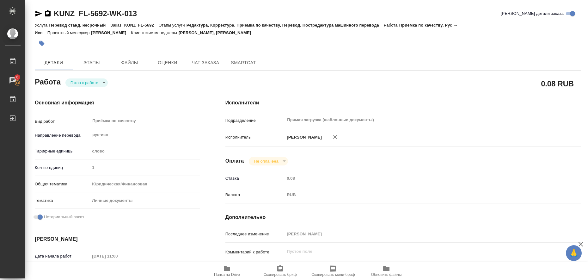
type textarea "x"
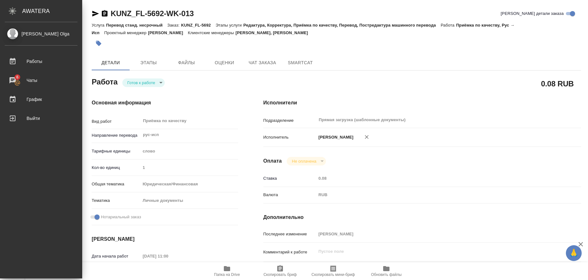
type textarea "x"
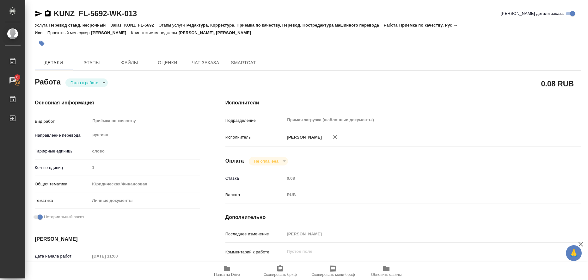
click at [41, 43] on icon "button" at bounding box center [41, 43] width 5 height 5
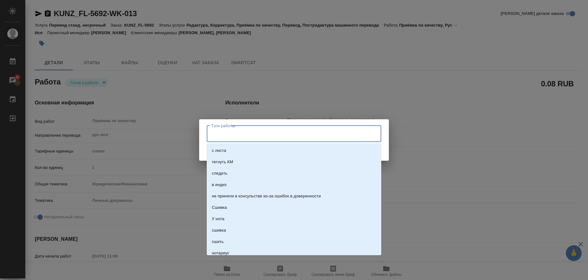
click at [231, 132] on input "Тэги работы" at bounding box center [287, 133] width 157 height 11
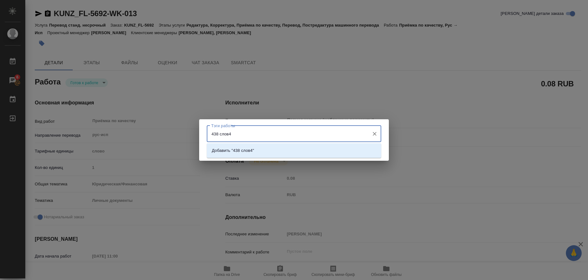
click at [359, 135] on input "438 слов4" at bounding box center [287, 133] width 157 height 11
type input "438 слов"
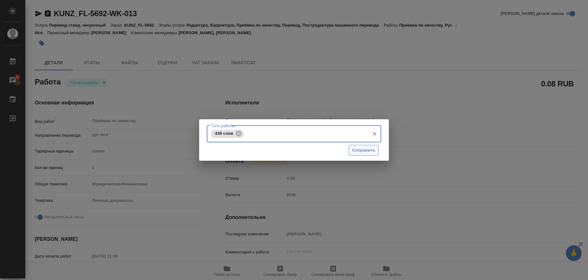
click at [368, 150] on span "Сохранить" at bounding box center [363, 150] width 23 height 7
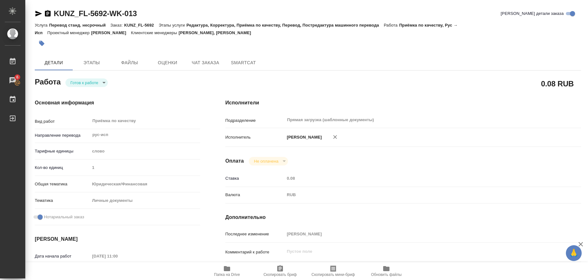
type input "readyForWork"
type textarea "Приёмка по качеству"
type textarea "x"
type input "рус-исп"
type input "5a8b1489cc6b4906c91bfd90"
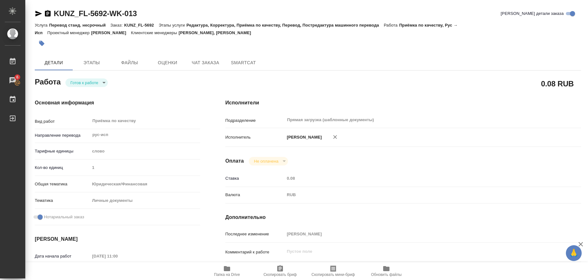
type input "1"
type input "yr-fn"
type input "5a8b8b956a9677013d343cfe"
checkbox input "true"
type input "13.08.2025 11:00"
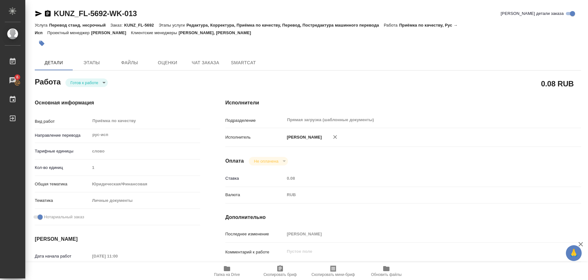
type input "13.08.2025 12:00"
type input "21.08.2025 12:00"
type input "Прямая загрузка (шаблонные документы)"
type input "notPayed"
type input "0.08"
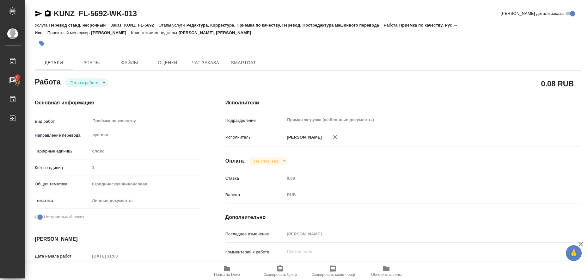
type input "RUB"
type input "[PERSON_NAME]"
type textarea "x"
type textarea "/Clients/FL_KUNZ/Orders/KUNZ_FL-5692/Corrected/KUNZ_FL-5692-WK-013"
type textarea "x"
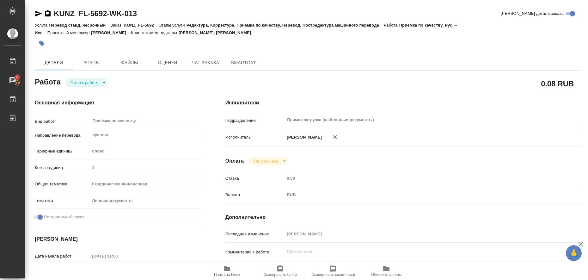
type input "KUNZ_FL-5692"
type input "Перевод станд. несрочный"
type input "Редактура, Корректура, Приёмка по качеству, Перевод, Постредактура машинного пе…"
type input "Веселова Юлия, Шульгина Анна"
type input "/Clients/FL_KUNZ/Orders/KUNZ_FL-5692"
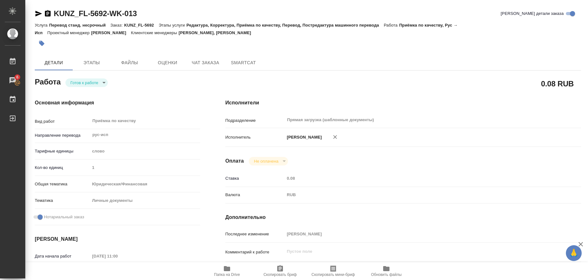
type textarea "Ukhin Igor Evgenievich, Ukhin Evgeny Igorevich, Ukhina Olga Vladimirovna"
type textarea "x"
type textarea "НЗК СОР, 2 экз, перевод рус-англ, рус-исп (для Латинской Америки), под нот, под…"
type textarea "x"
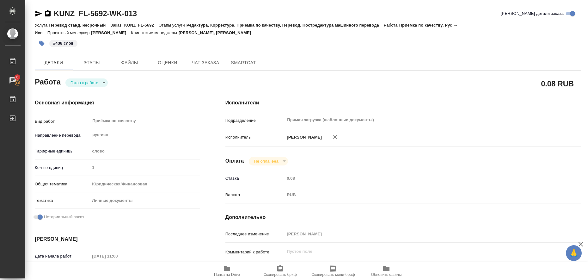
type textarea "x"
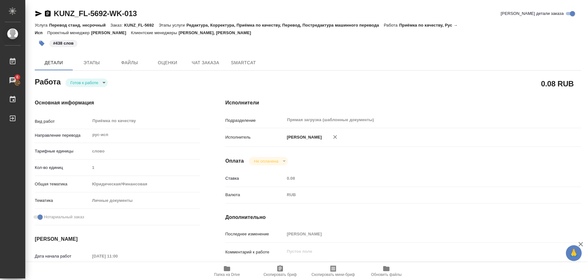
type textarea "x"
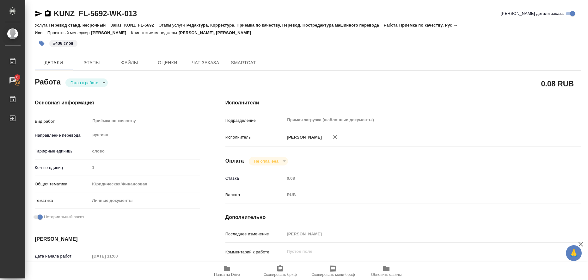
type textarea "x"
click at [94, 80] on body "🙏 .cls-1 fill:#fff; AWATERA Liubitskaia Olga Работы 6 Чаты График Выйти KUNZ_FL…" at bounding box center [294, 140] width 588 height 280
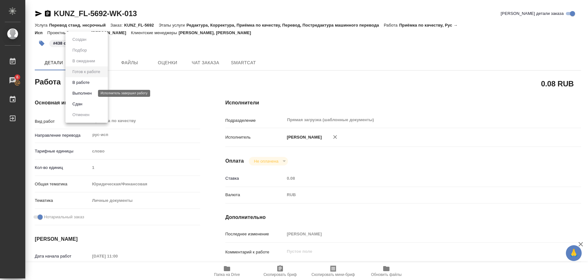
click at [91, 92] on button "Выполнен" at bounding box center [81, 93] width 23 height 7
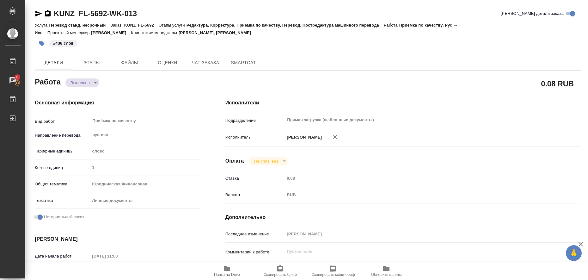
type textarea "x"
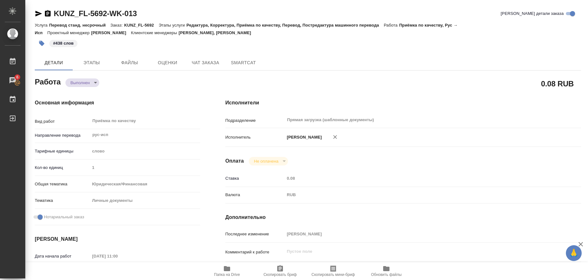
type textarea "x"
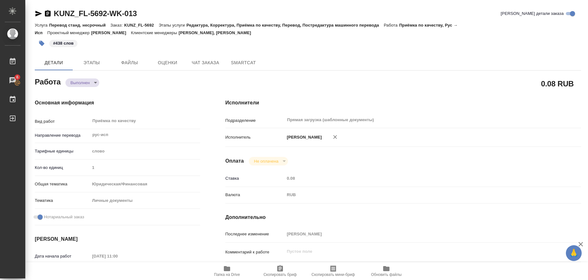
type textarea "x"
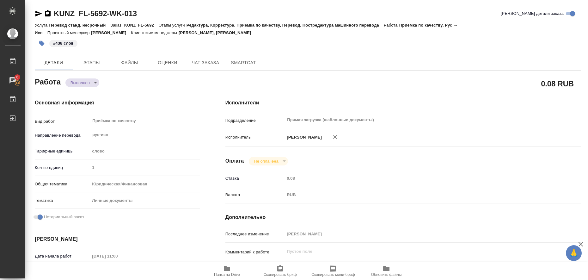
type textarea "x"
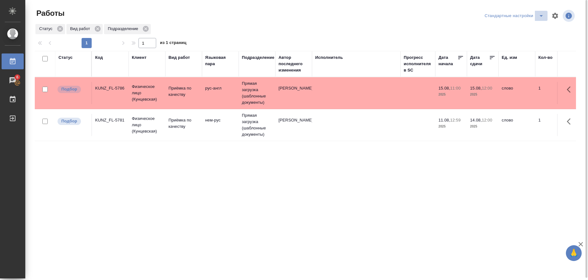
click at [545, 14] on span "split button" at bounding box center [540, 16] width 9 height 8
click at [531, 25] on li "в работе" at bounding box center [515, 28] width 64 height 10
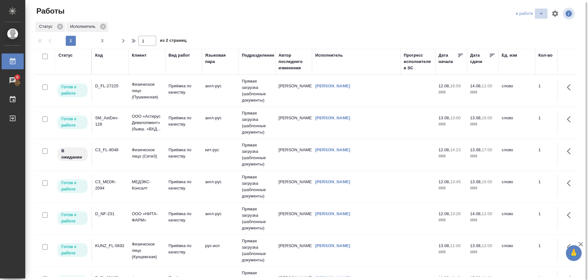
click at [541, 15] on icon "split button" at bounding box center [541, 14] width 8 height 8
click at [537, 27] on li "Стандартные настройки" at bounding box center [530, 24] width 61 height 10
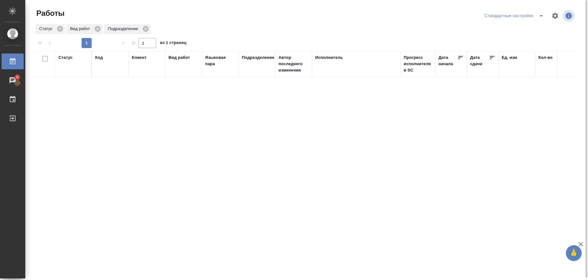
click at [542, 17] on icon "split button" at bounding box center [541, 16] width 8 height 8
click at [523, 29] on li "в работе" at bounding box center [515, 28] width 64 height 10
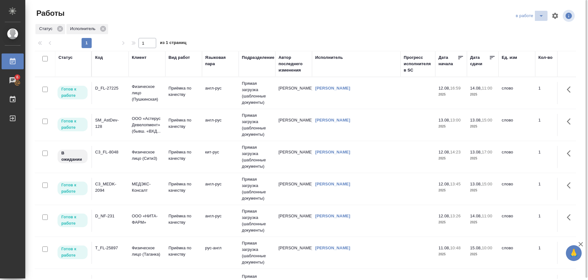
click at [541, 17] on icon "split button" at bounding box center [541, 16] width 8 height 8
click at [519, 26] on li "Стандартные настройки" at bounding box center [530, 28] width 61 height 10
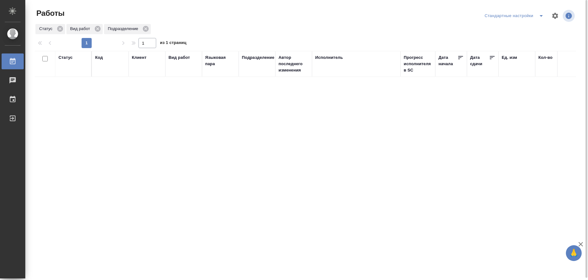
scroll to position [2, 0]
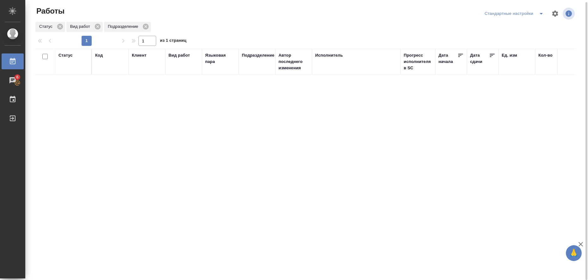
click at [539, 15] on icon "split button" at bounding box center [541, 14] width 8 height 8
click at [533, 26] on li "в работе" at bounding box center [515, 24] width 64 height 10
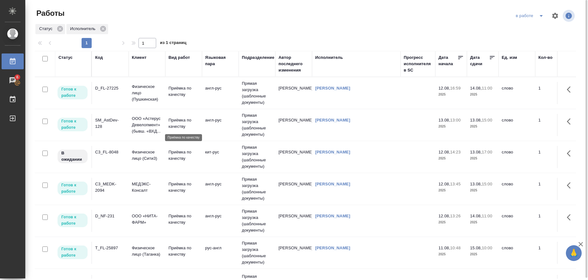
click at [181, 124] on p "Приёмка по качеству" at bounding box center [183, 123] width 30 height 13
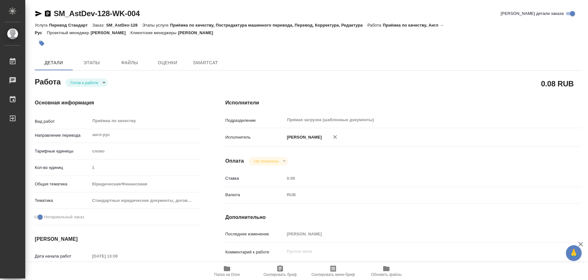
type textarea "x"
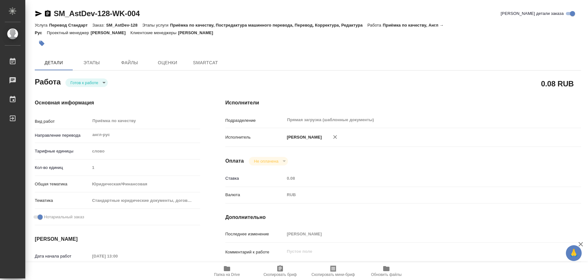
type textarea "x"
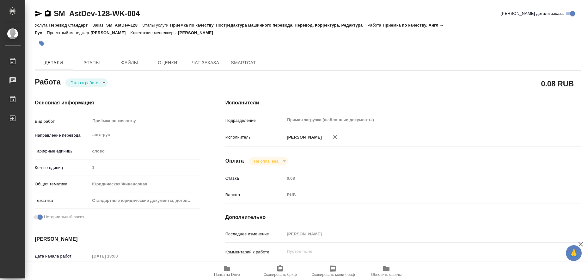
type textarea "x"
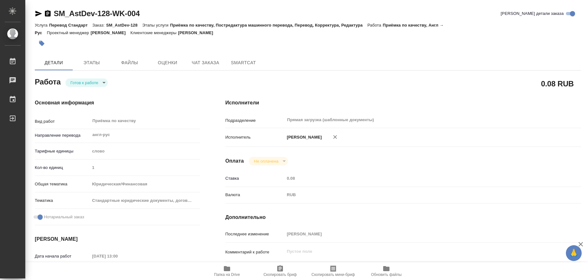
type textarea "x"
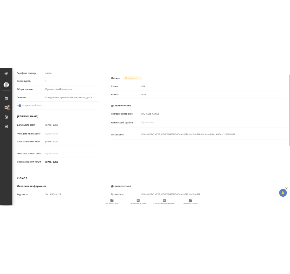
scroll to position [62, 0]
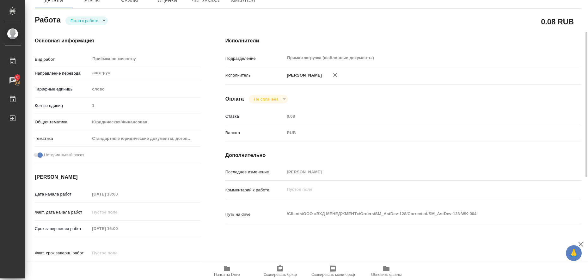
click at [225, 269] on icon "button" at bounding box center [227, 268] width 6 height 5
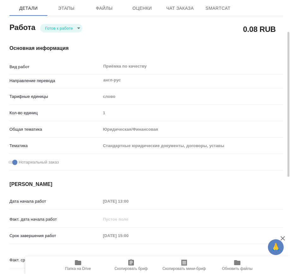
scroll to position [0, 0]
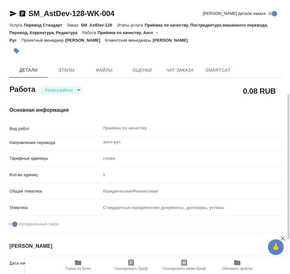
type textarea "x"
